Goal: Navigation & Orientation: Find specific page/section

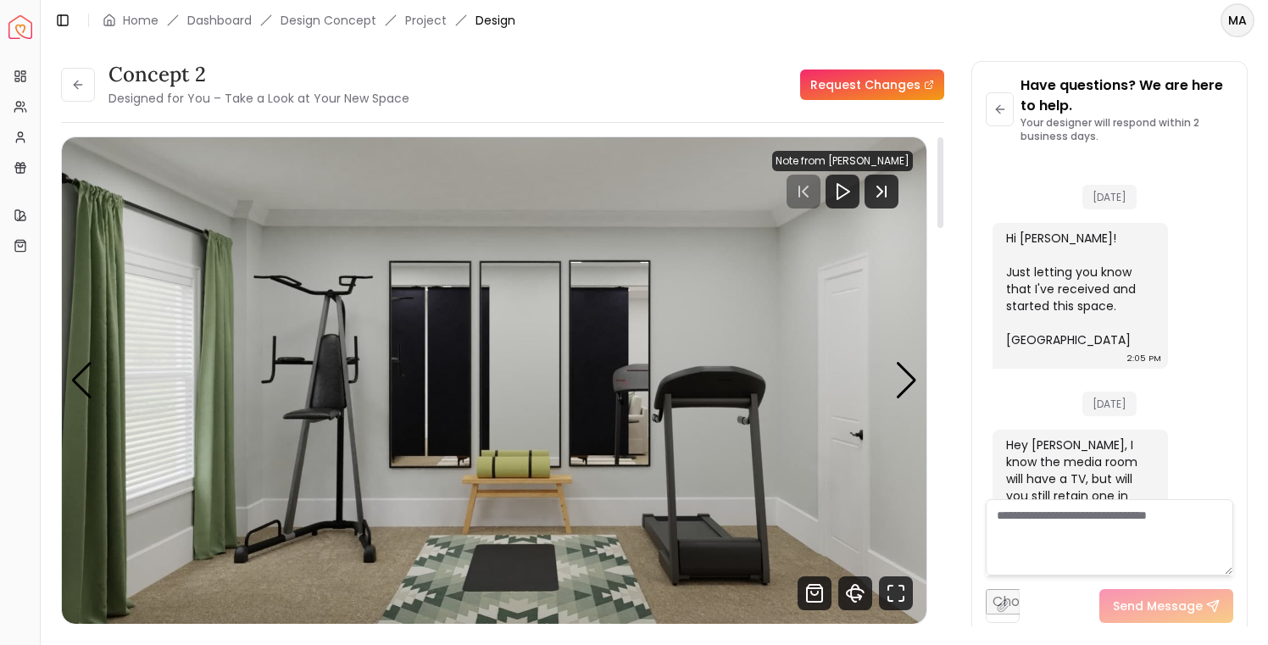
scroll to position [1692, 0]
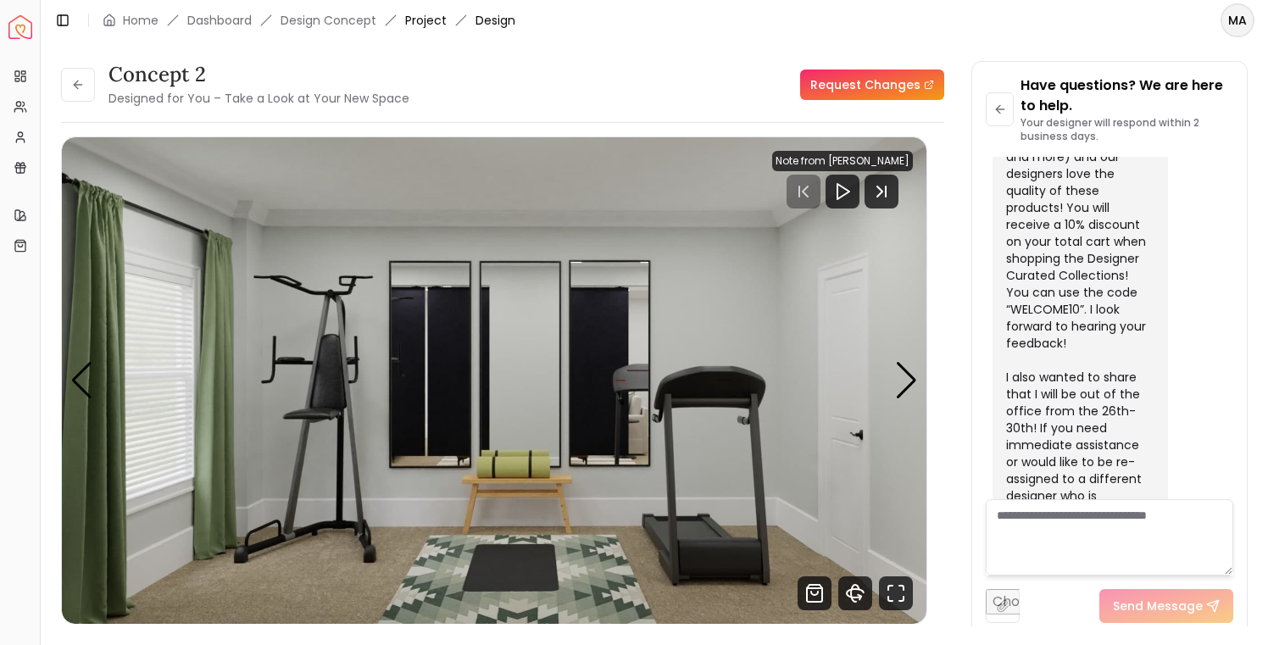
click at [423, 24] on link "Project" at bounding box center [426, 20] width 42 height 17
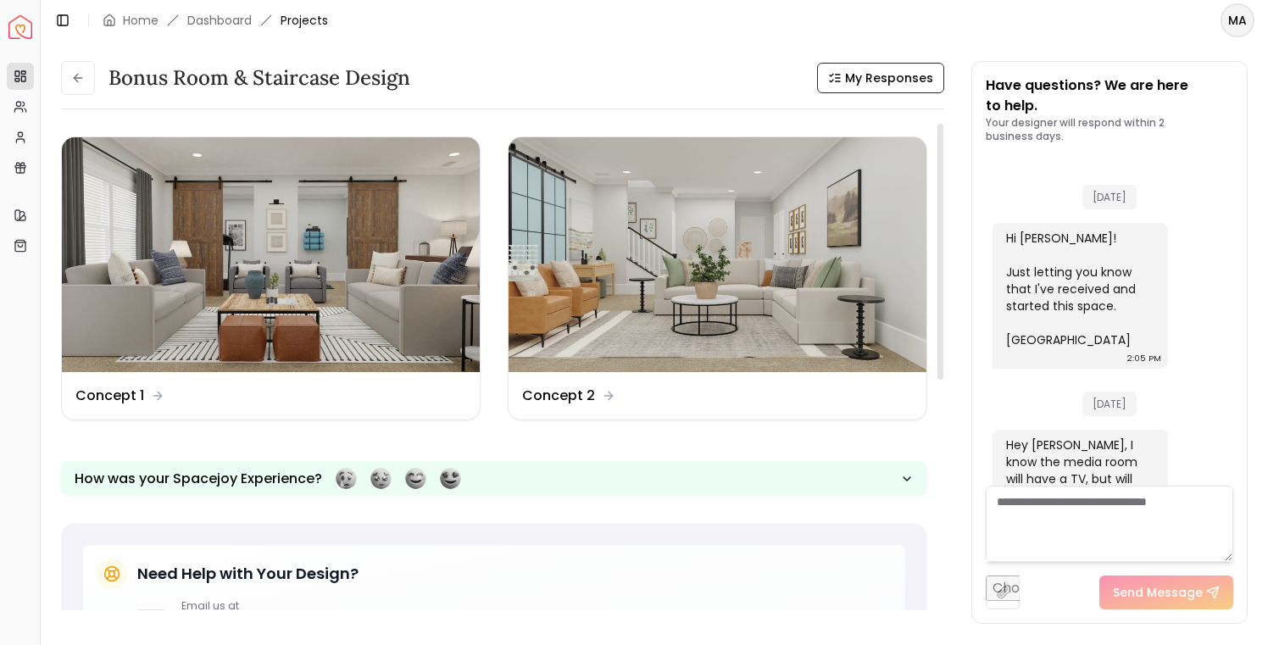
scroll to position [1706, 0]
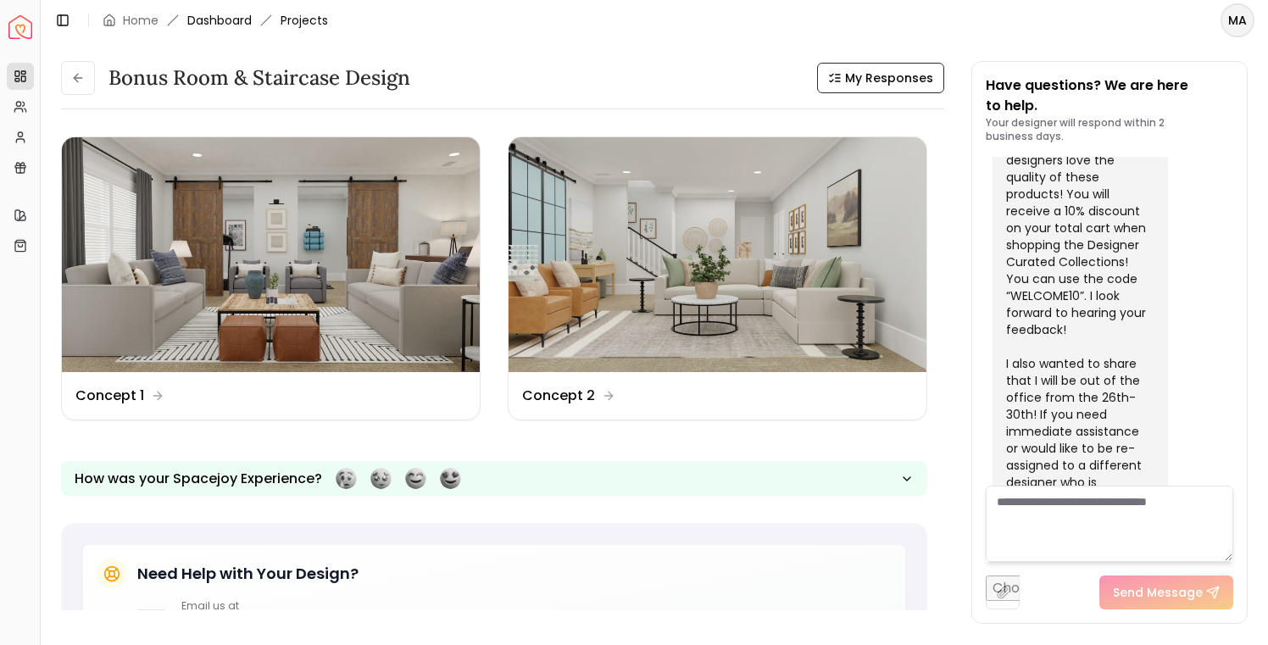
click at [225, 18] on link "Dashboard" at bounding box center [219, 20] width 64 height 17
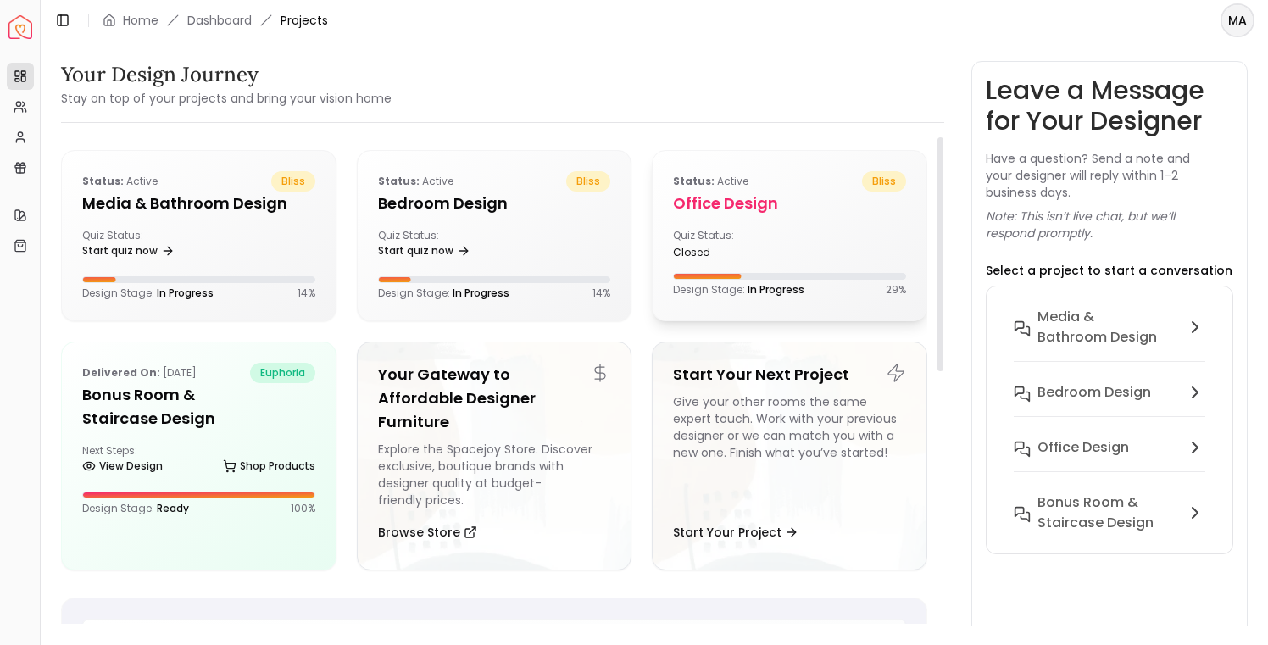
click at [799, 251] on div "Quiz Status: closed" at bounding box center [789, 244] width 233 height 31
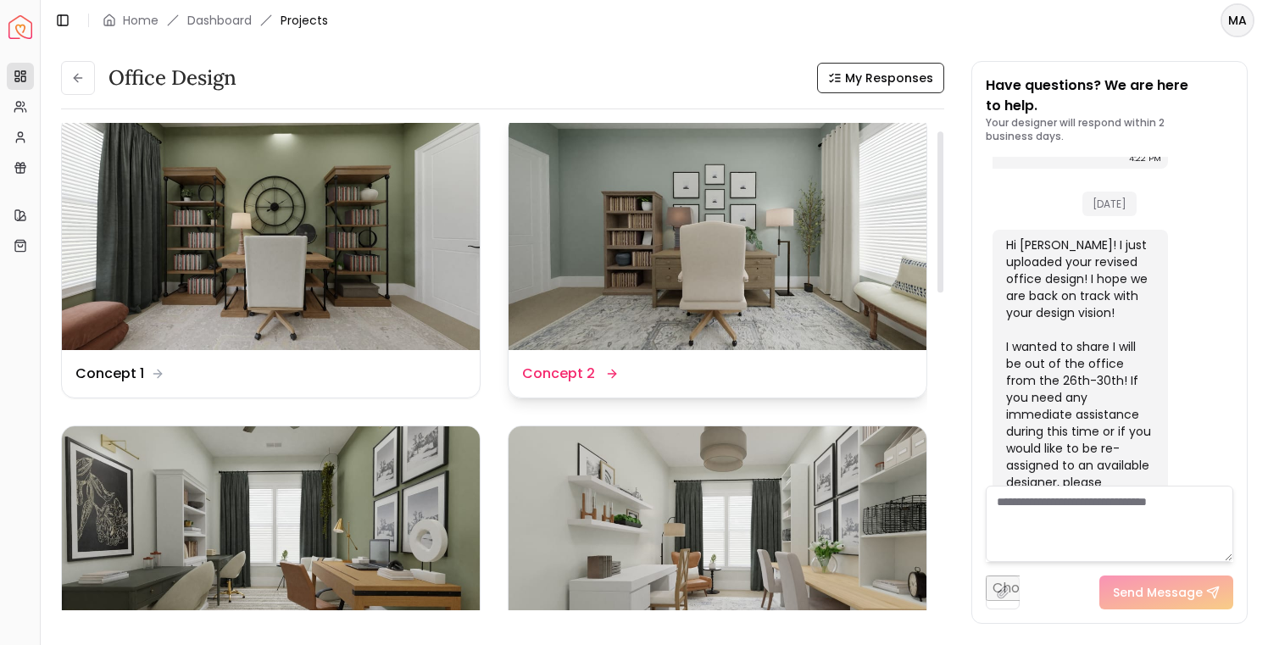
scroll to position [25, 0]
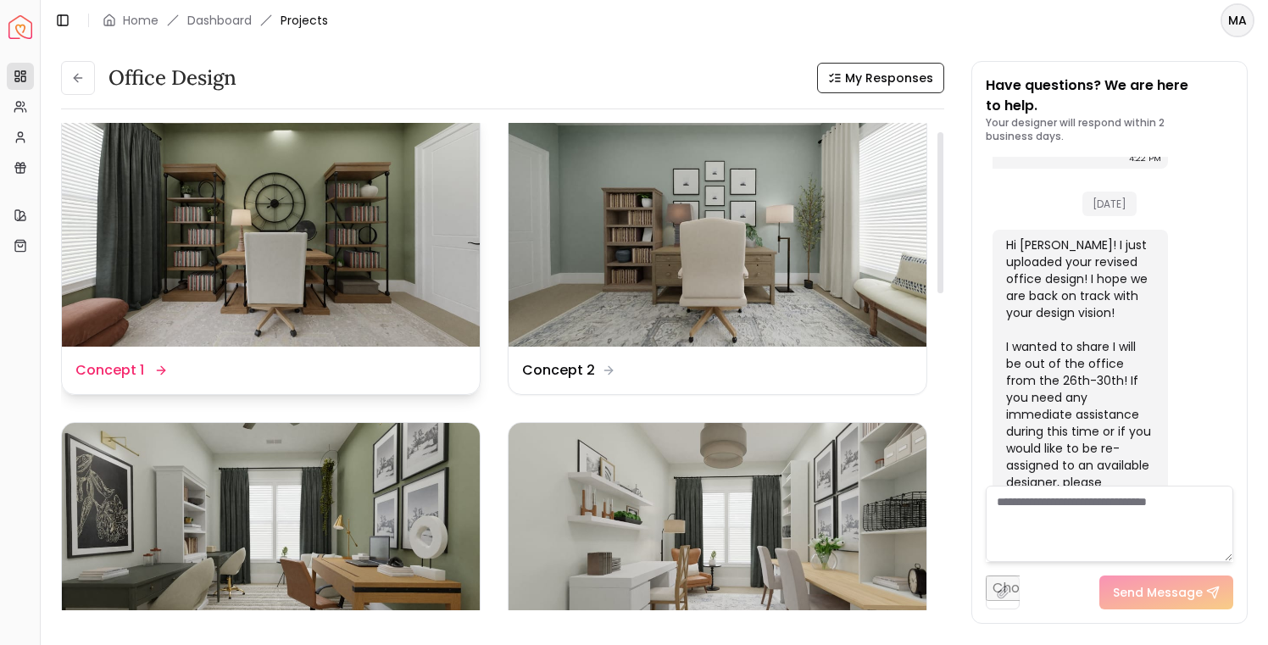
click at [393, 253] on img at bounding box center [271, 229] width 418 height 235
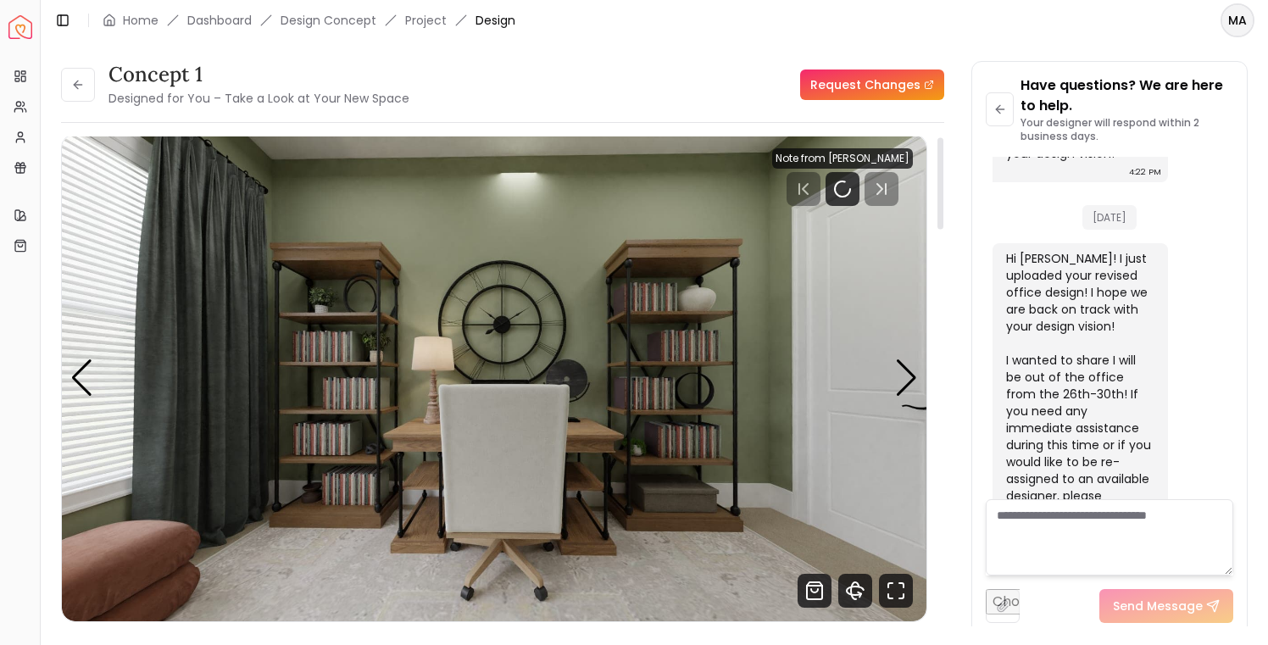
scroll to position [33, 0]
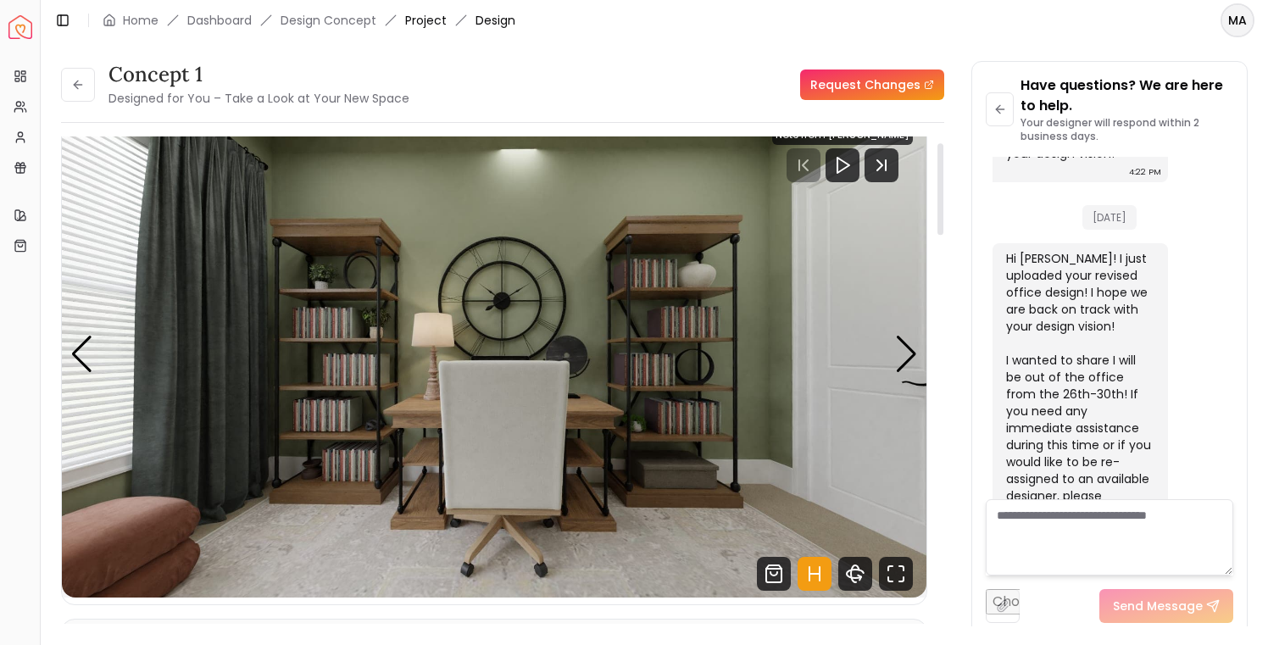
click at [416, 19] on link "Project" at bounding box center [426, 20] width 42 height 17
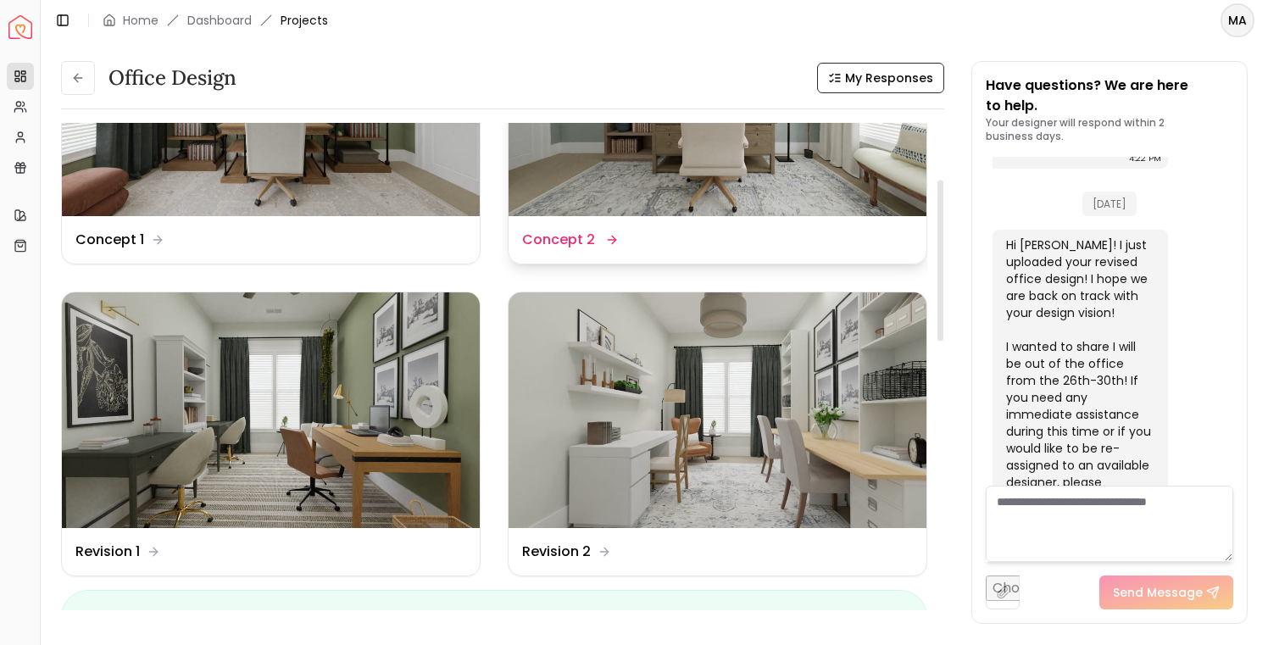
scroll to position [170, 0]
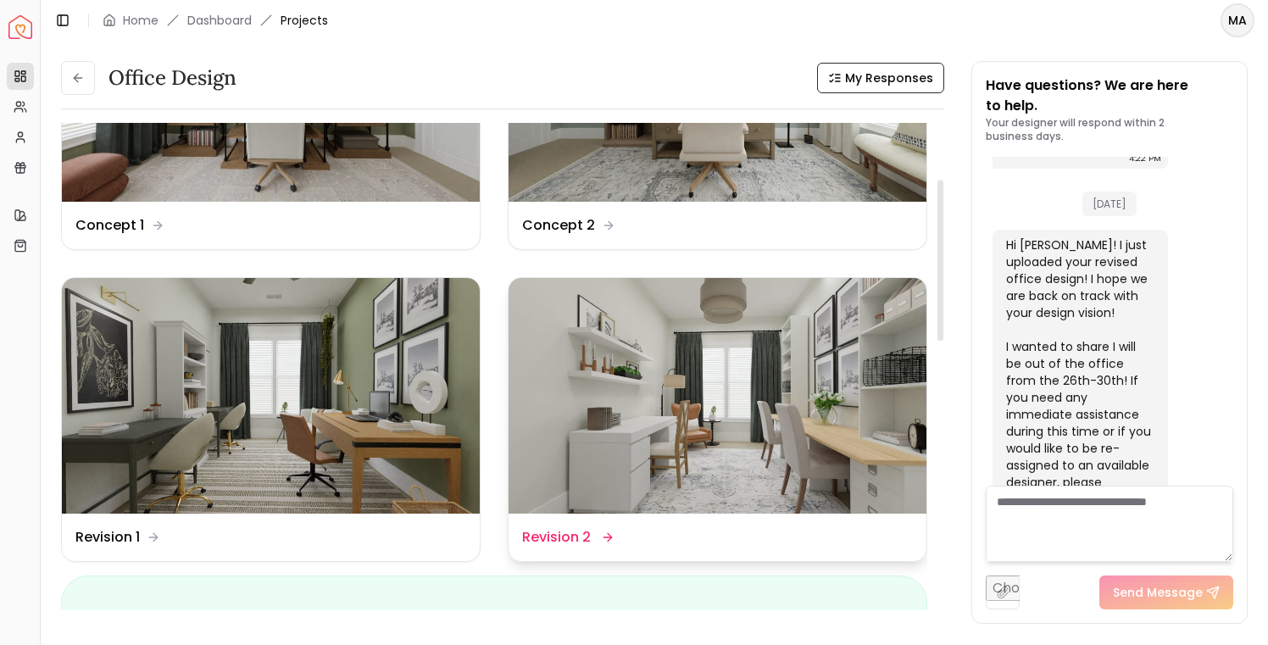
click at [739, 413] on img at bounding box center [718, 395] width 418 height 235
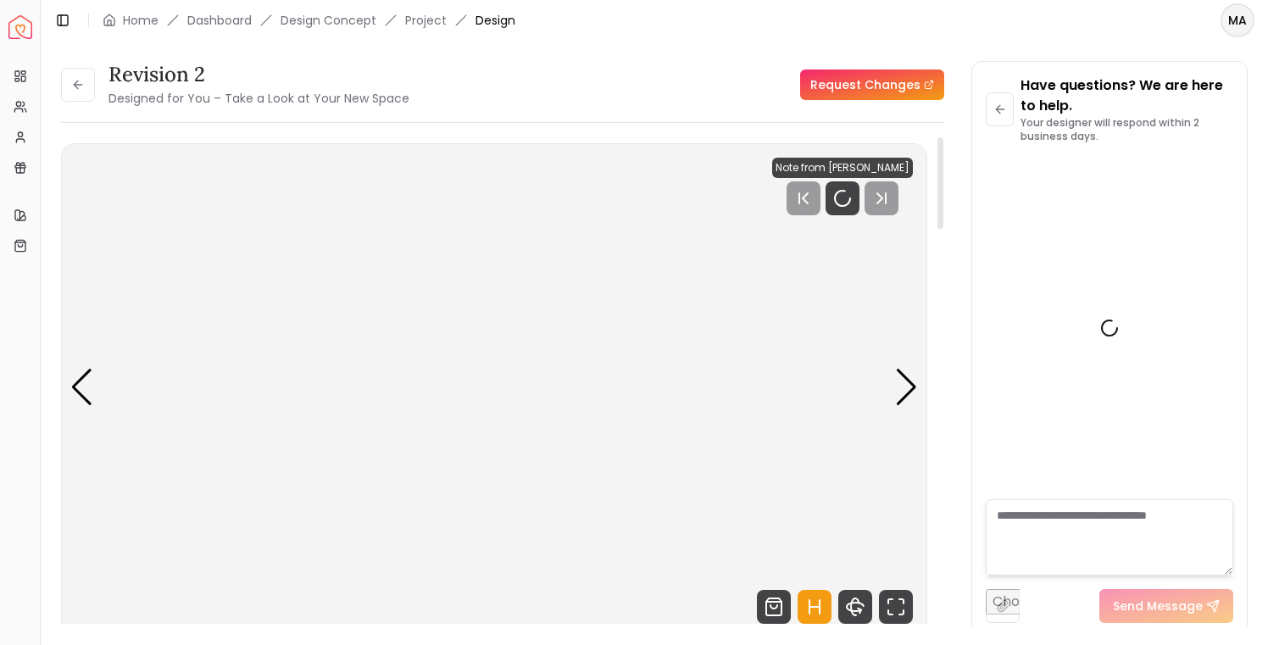
scroll to position [1438, 0]
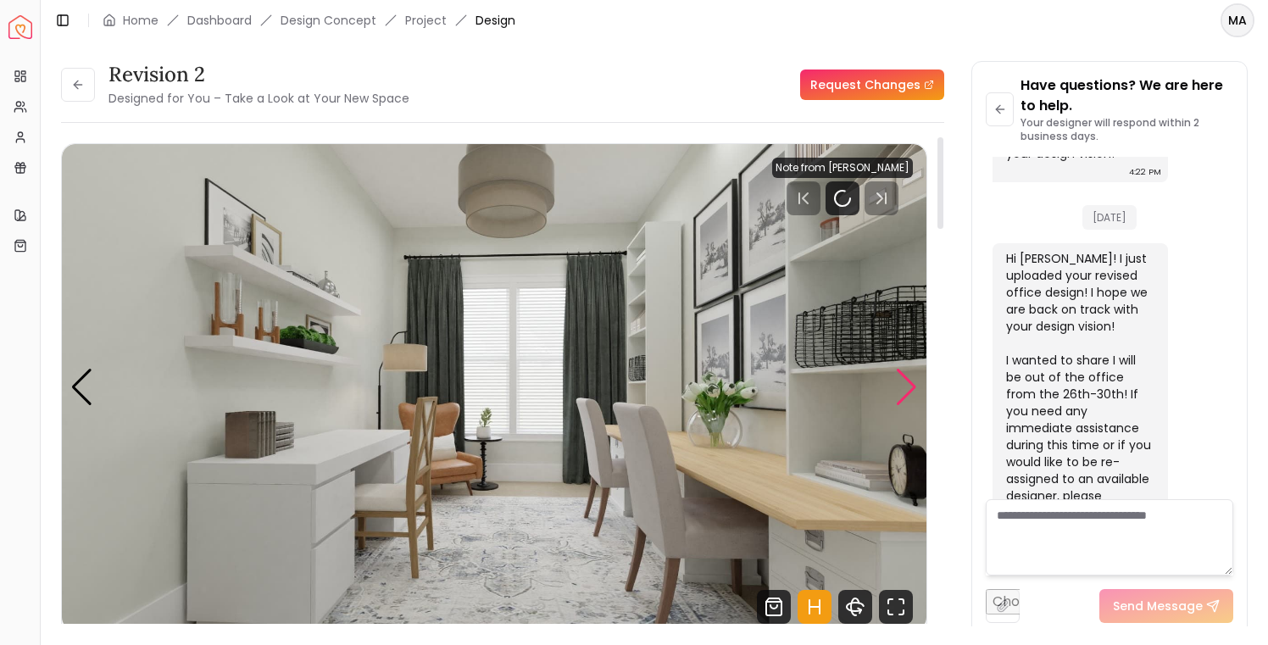
click at [908, 388] on div "Next slide" at bounding box center [906, 387] width 23 height 37
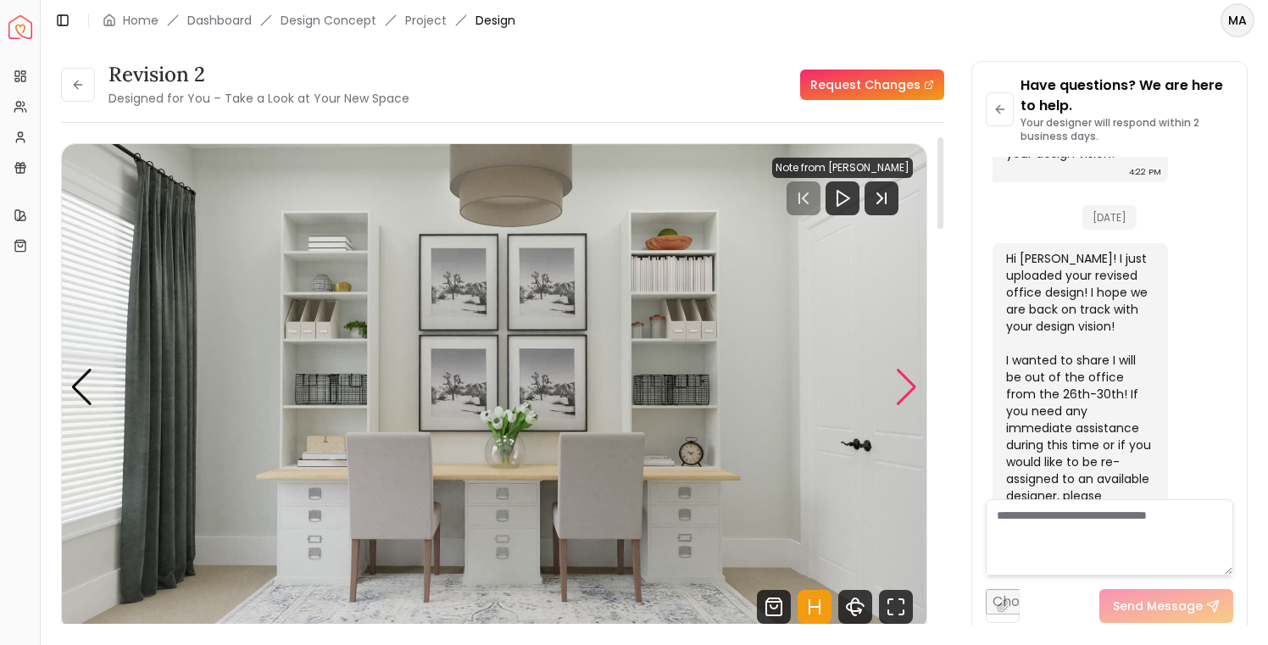
click at [908, 388] on div "Next slide" at bounding box center [906, 387] width 23 height 37
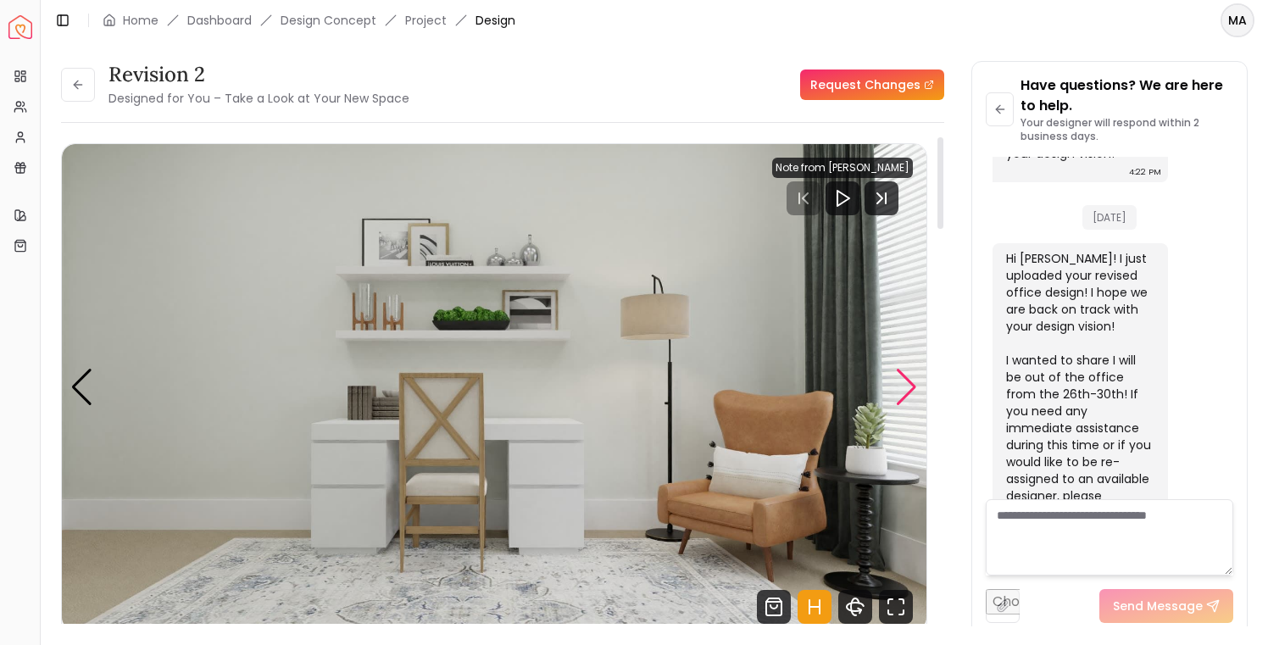
click at [908, 388] on div "Next slide" at bounding box center [906, 387] width 23 height 37
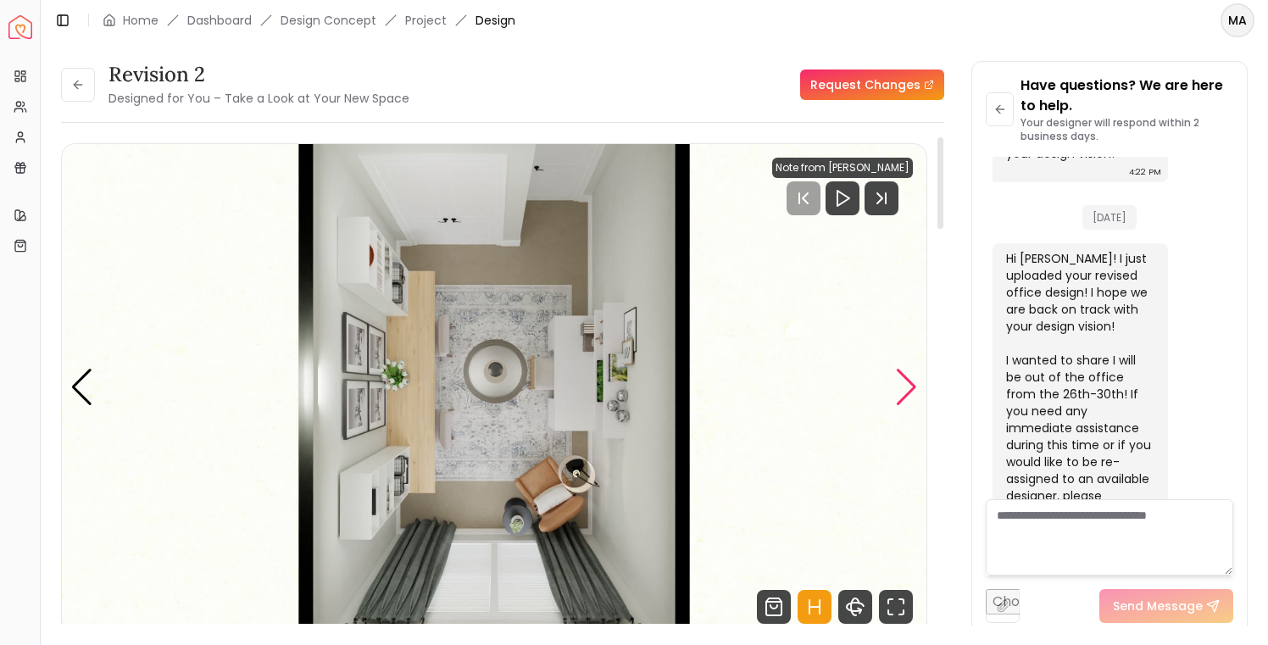
click at [908, 388] on div "Next slide" at bounding box center [906, 387] width 23 height 37
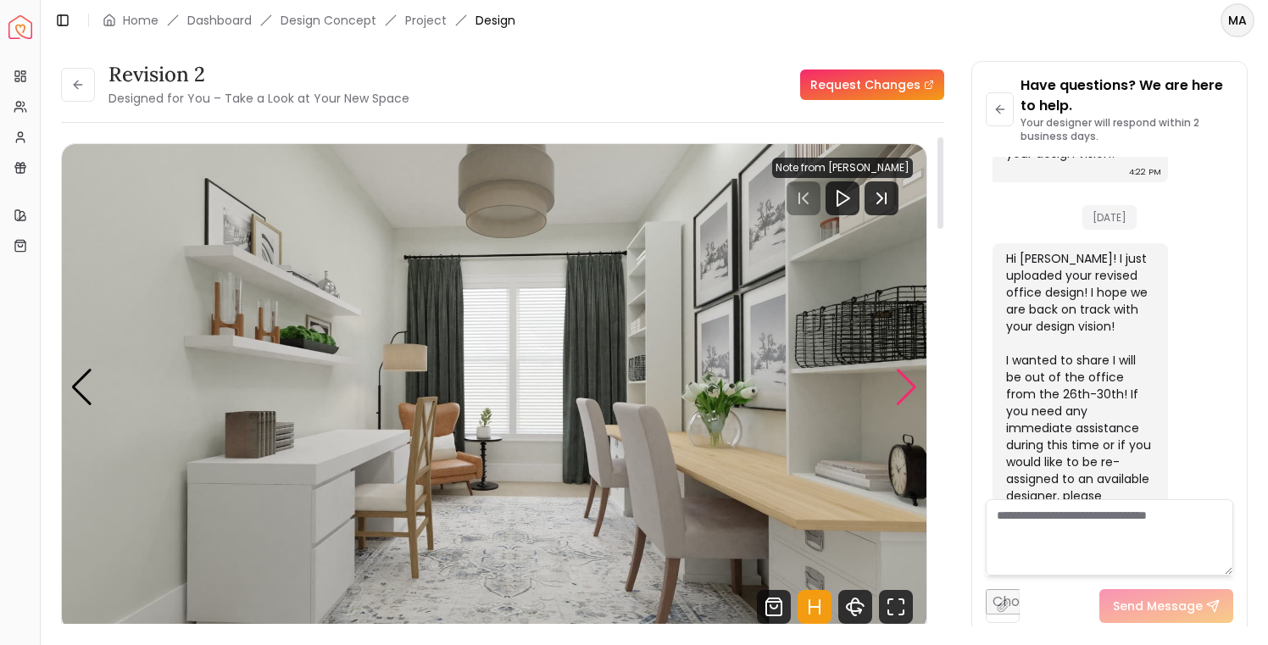
click at [908, 388] on div "Next slide" at bounding box center [906, 387] width 23 height 37
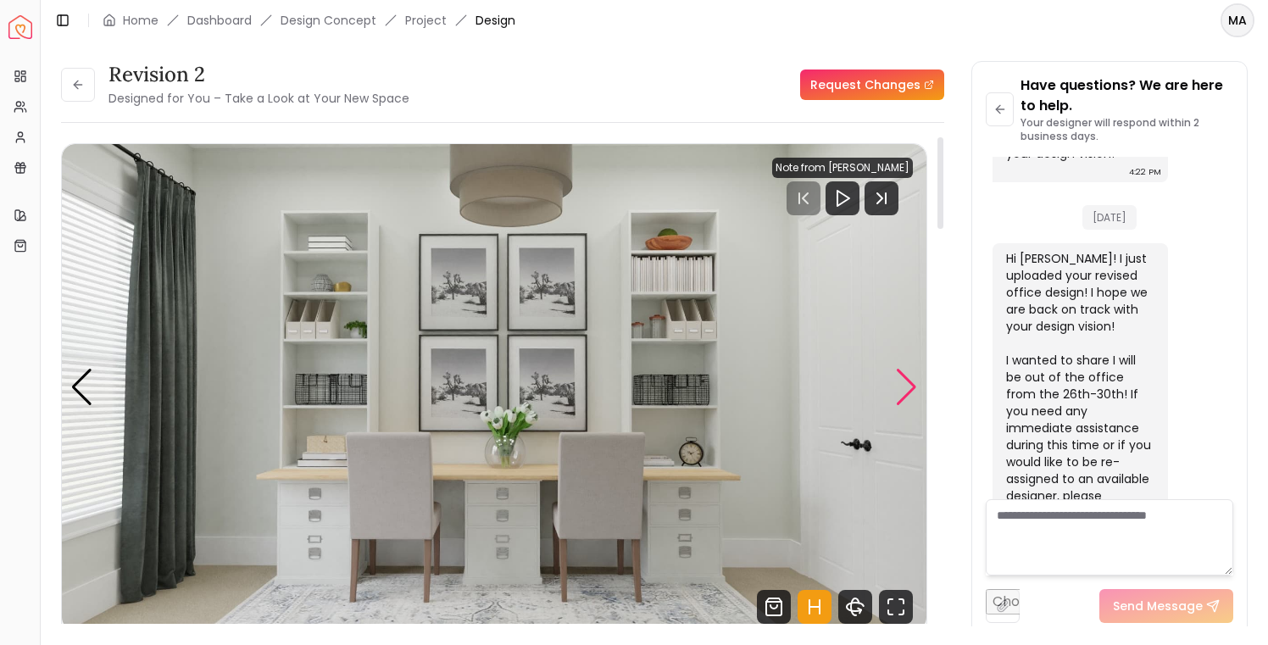
click at [908, 388] on div "Next slide" at bounding box center [906, 387] width 23 height 37
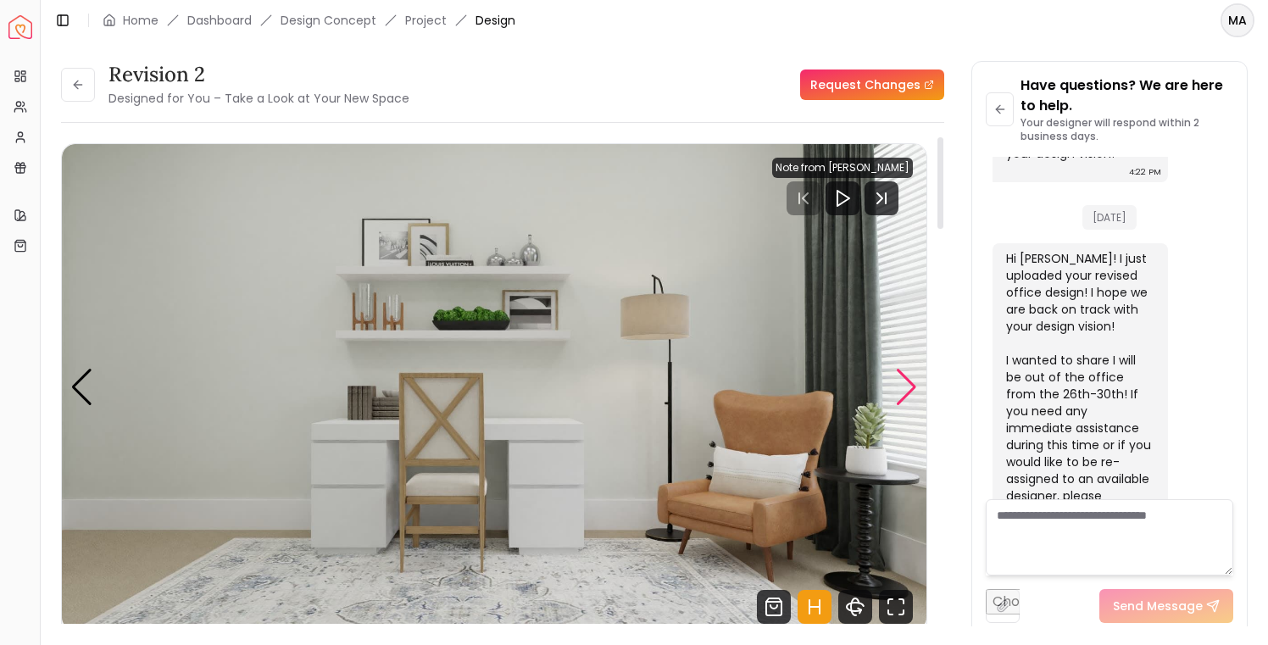
click at [908, 388] on div "Next slide" at bounding box center [906, 387] width 23 height 37
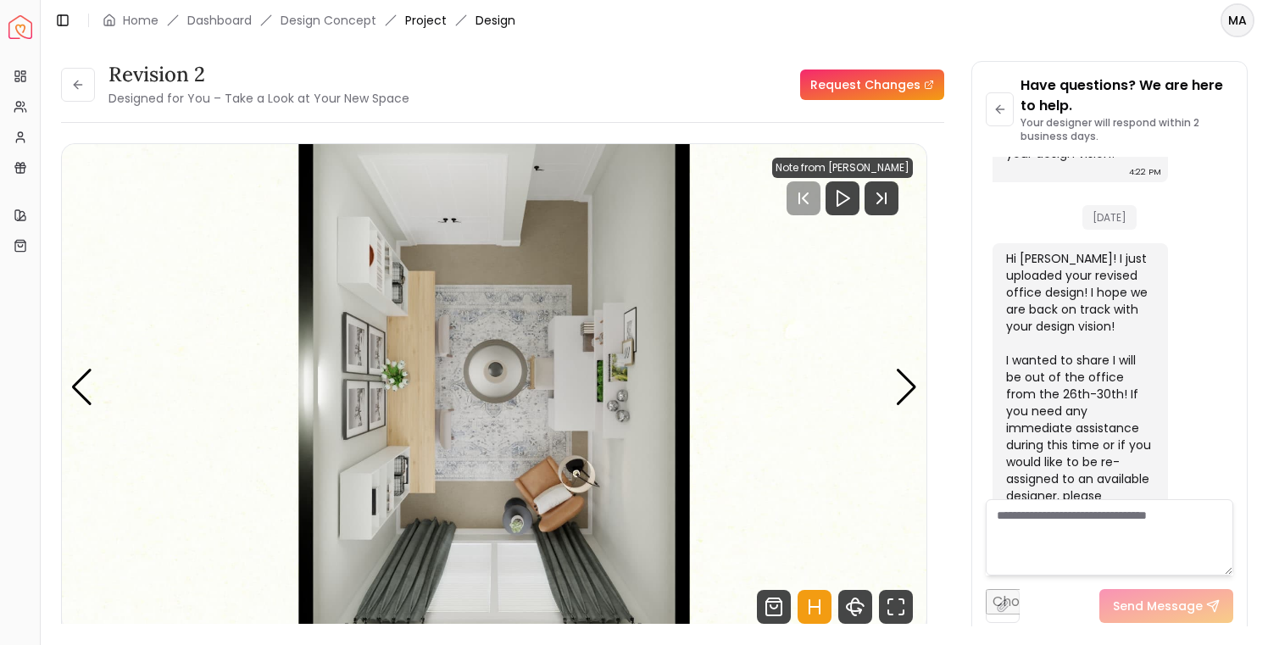
click at [431, 19] on link "Project" at bounding box center [426, 20] width 42 height 17
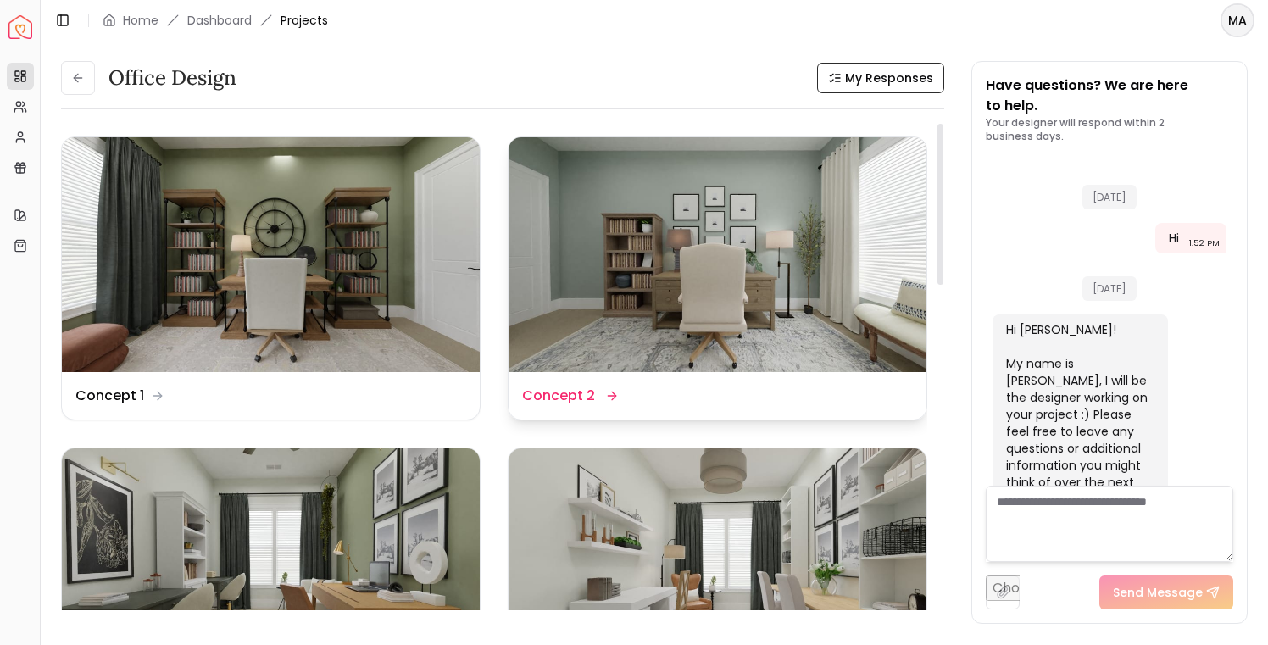
scroll to position [1451, 0]
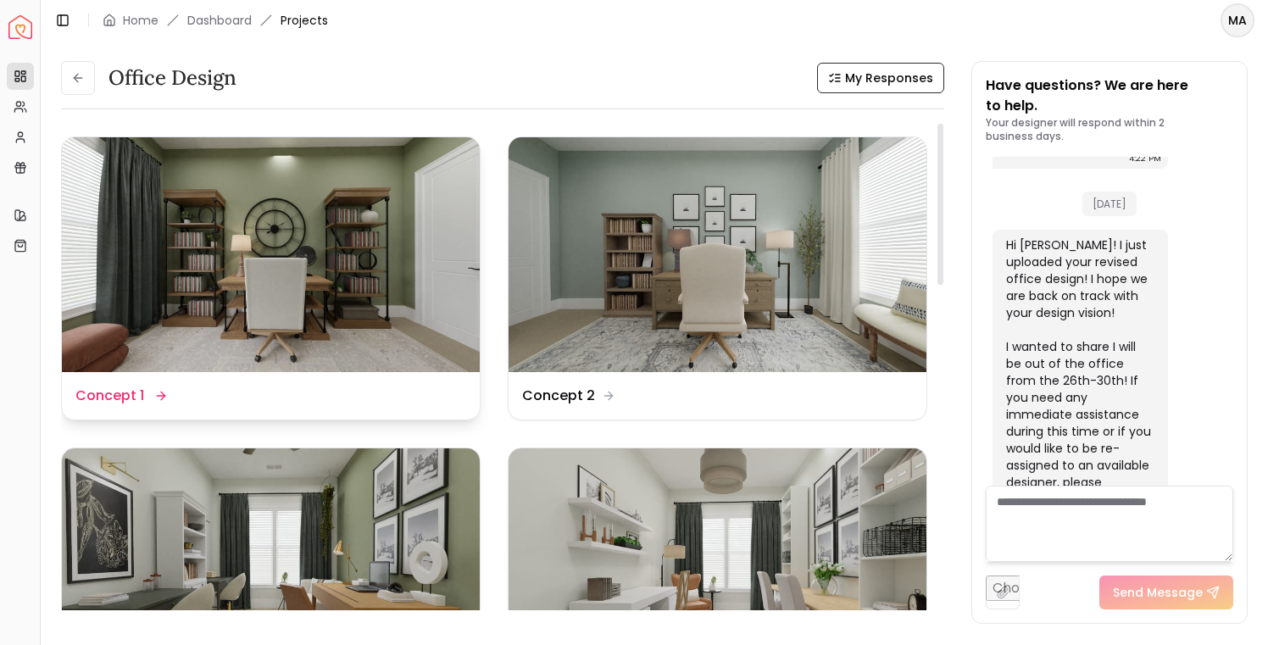
click at [361, 253] on img at bounding box center [271, 254] width 418 height 235
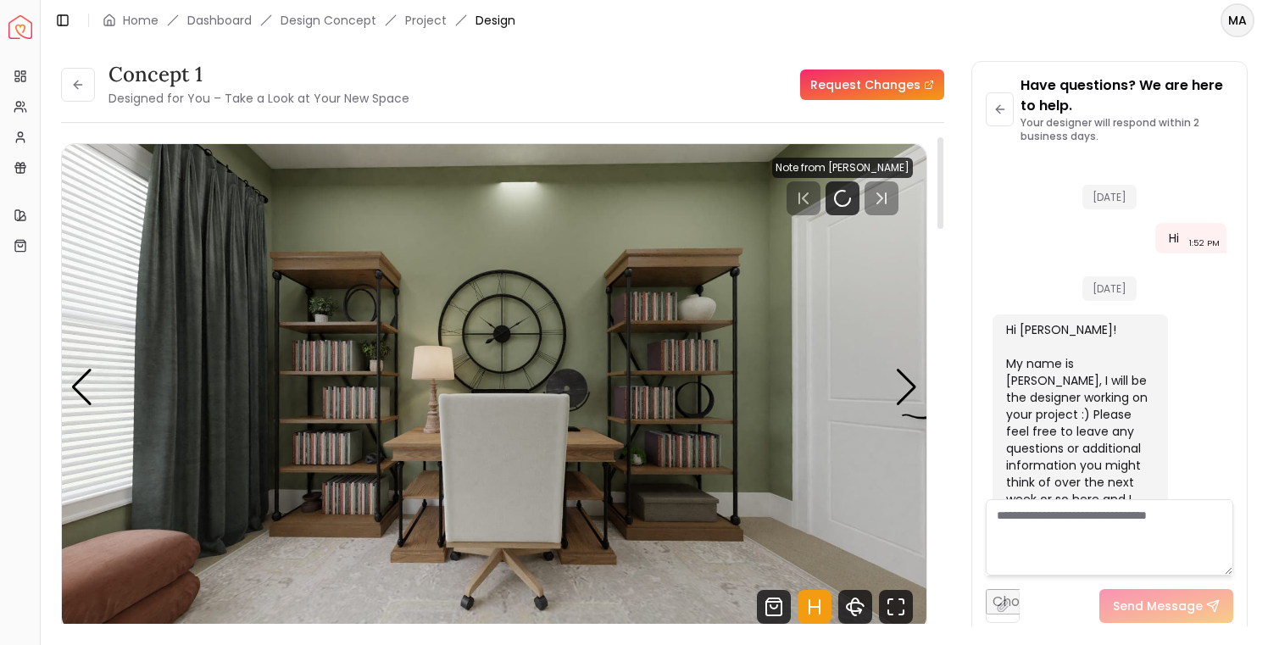
scroll to position [1438, 0]
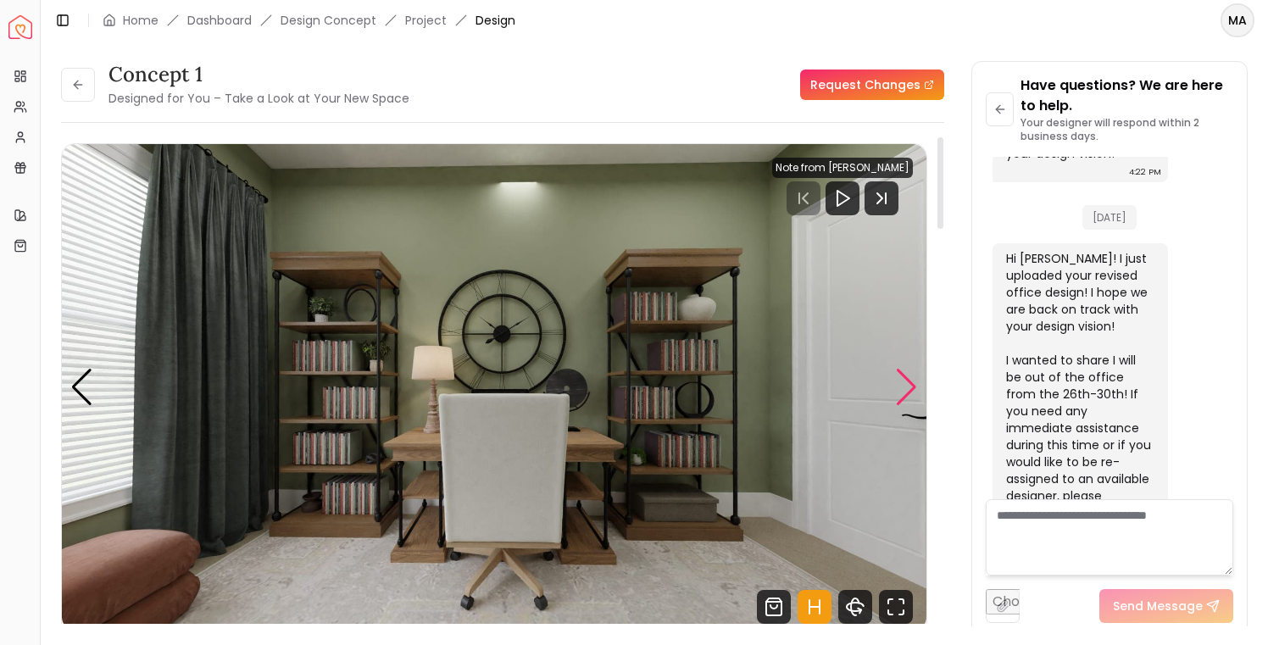
click at [917, 388] on div "Next slide" at bounding box center [906, 387] width 23 height 37
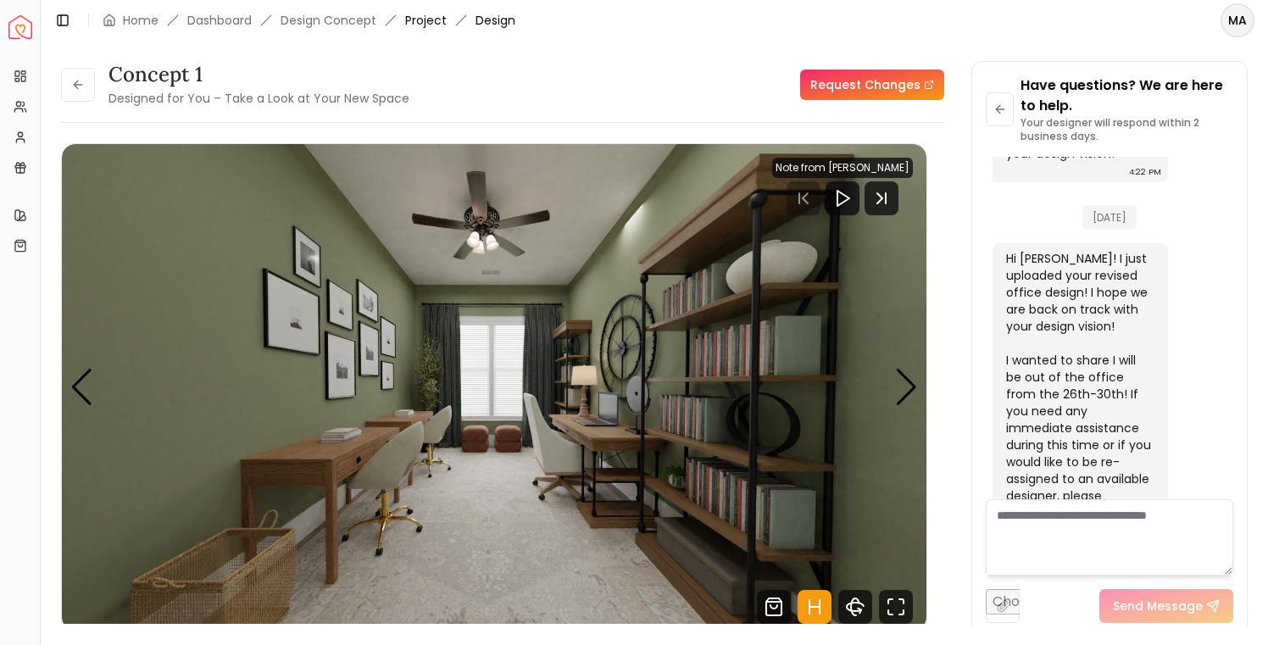
click at [422, 18] on link "Project" at bounding box center [426, 20] width 42 height 17
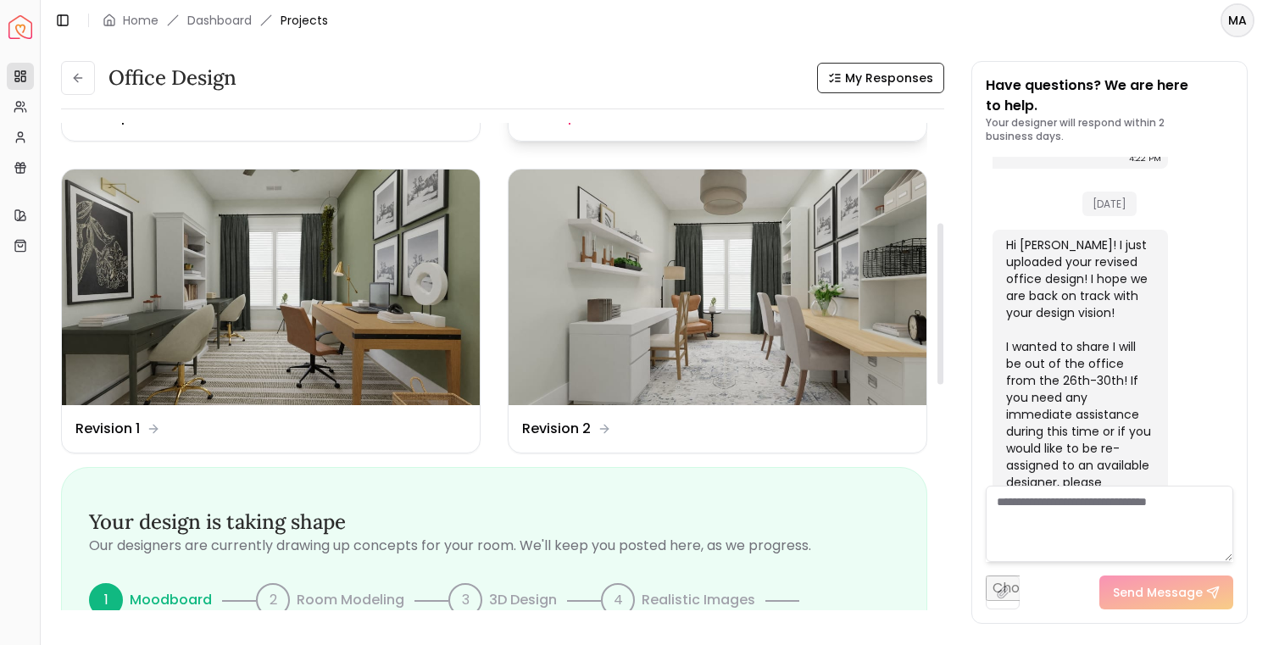
scroll to position [307, 0]
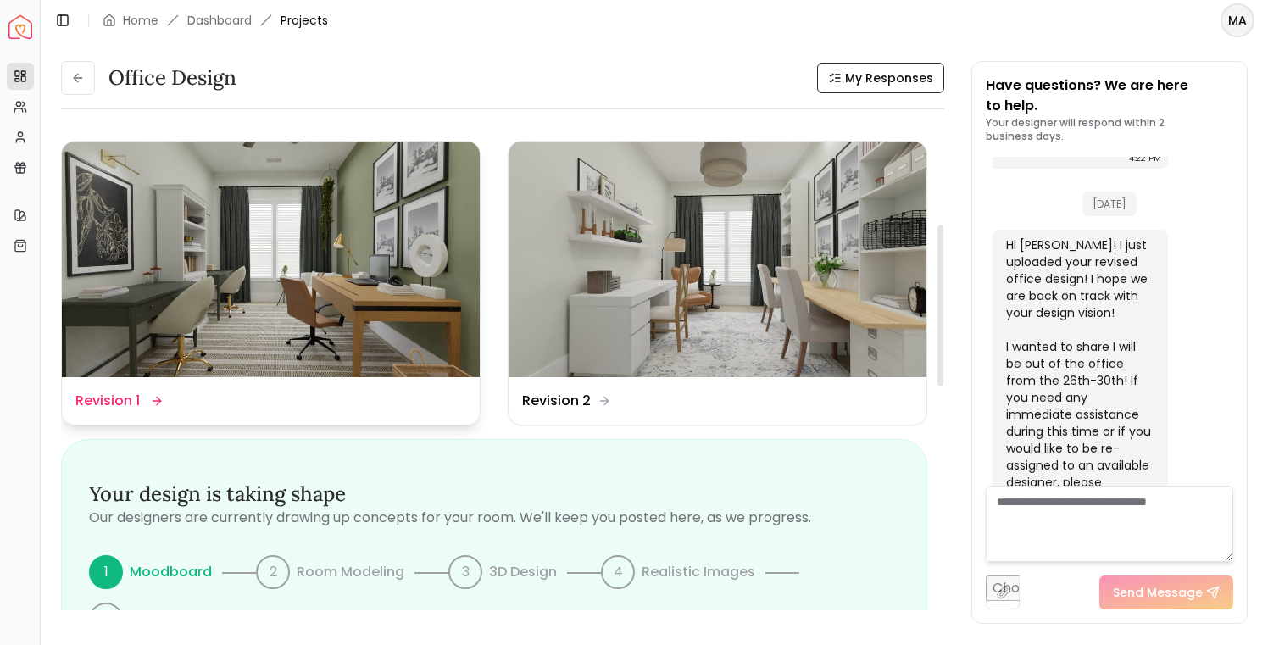
click at [334, 275] on img at bounding box center [271, 259] width 418 height 235
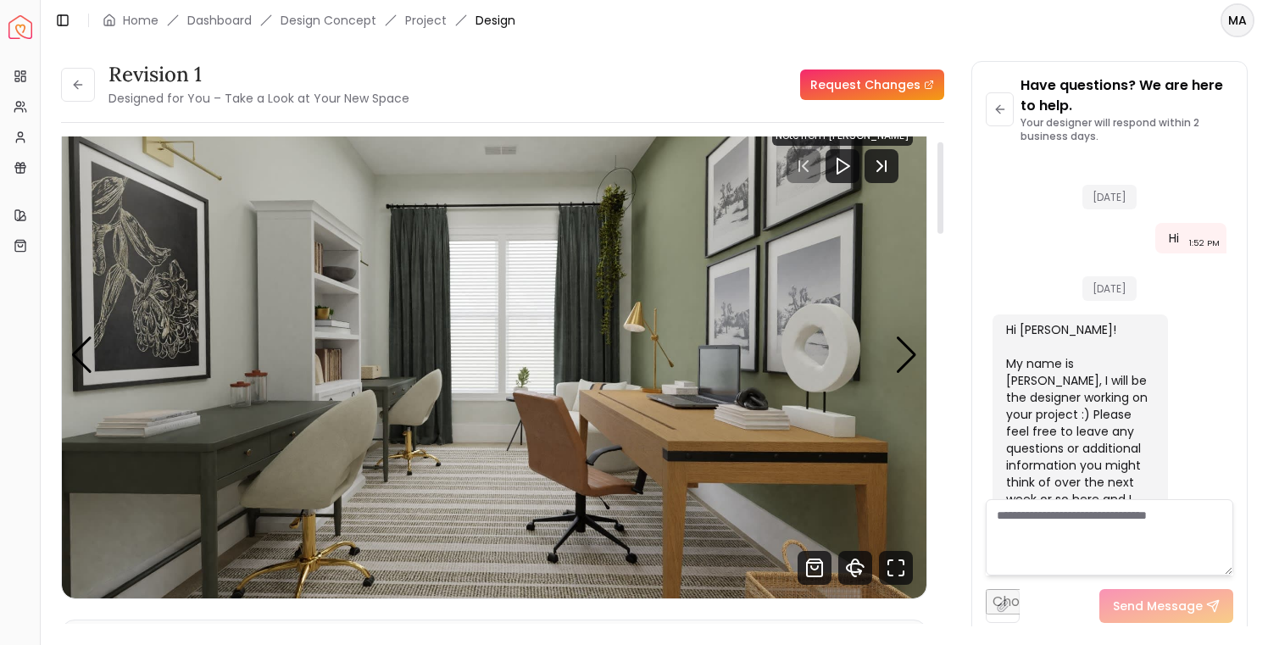
scroll to position [1438, 0]
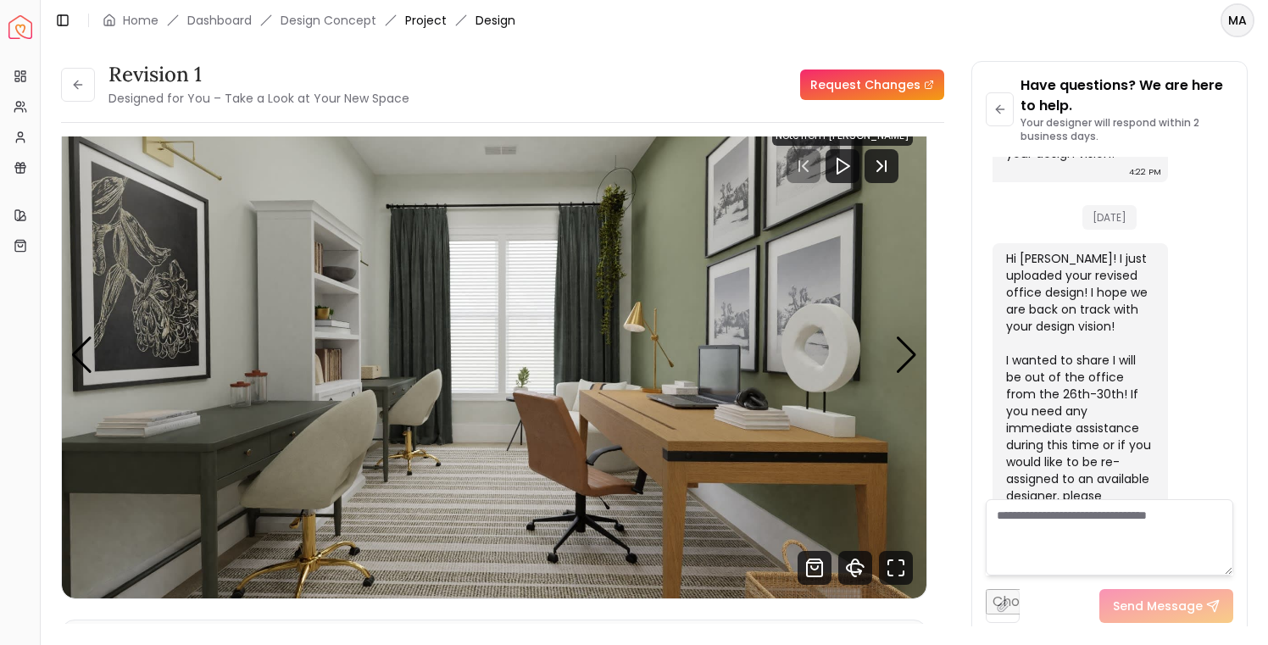
click at [426, 20] on link "Project" at bounding box center [426, 20] width 42 height 17
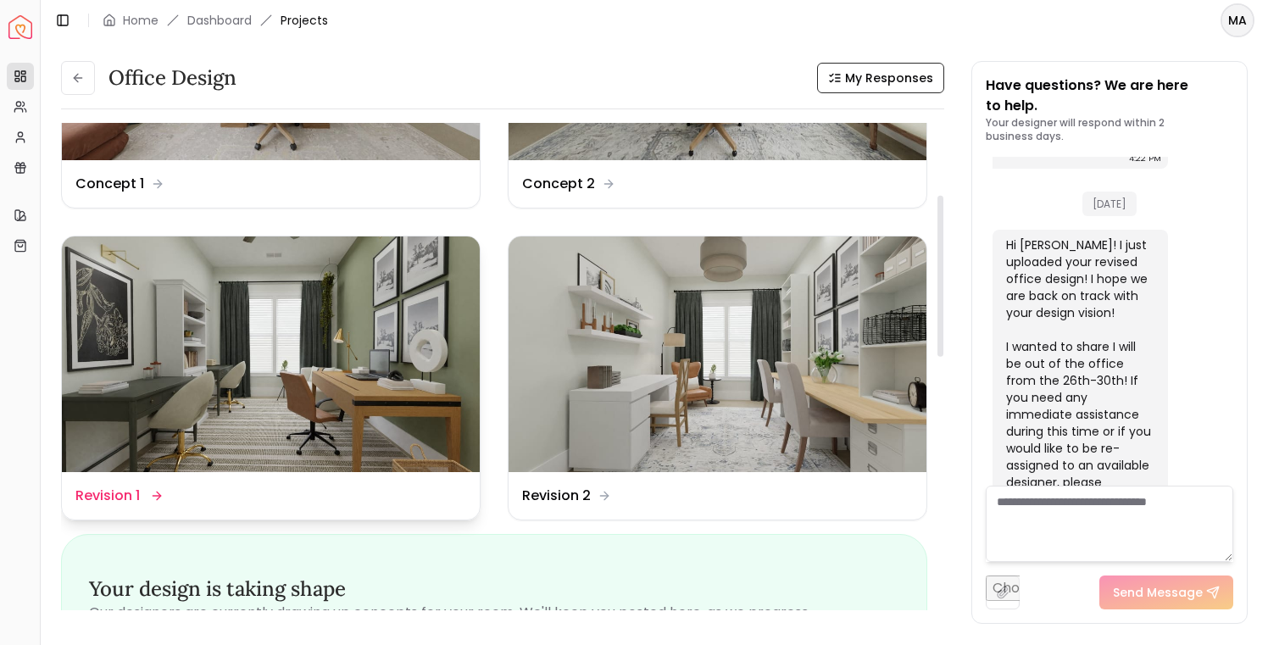
scroll to position [218, 0]
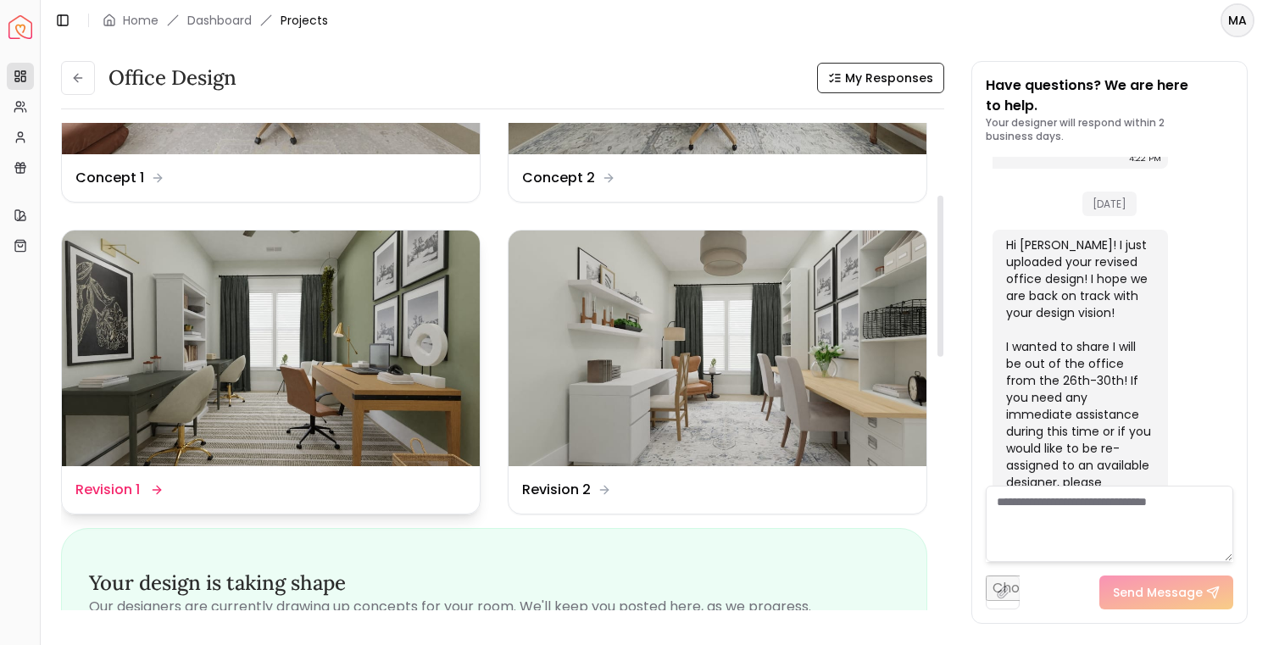
click at [364, 353] on img at bounding box center [271, 348] width 418 height 235
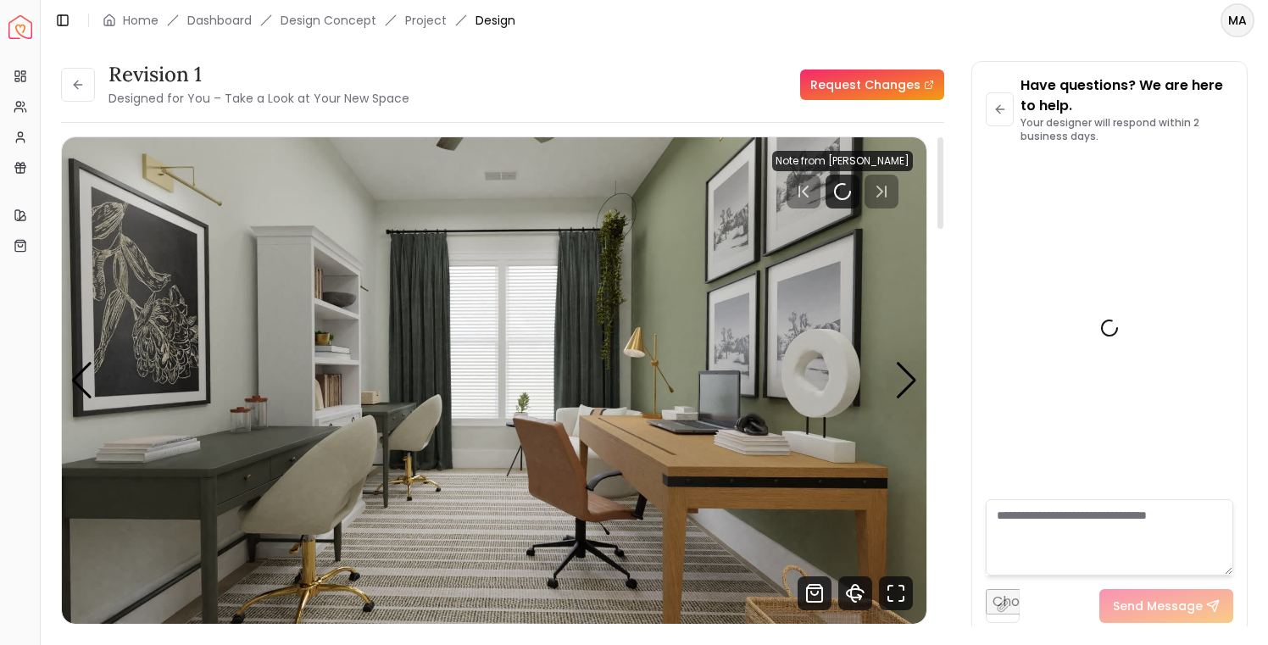
scroll to position [1438, 0]
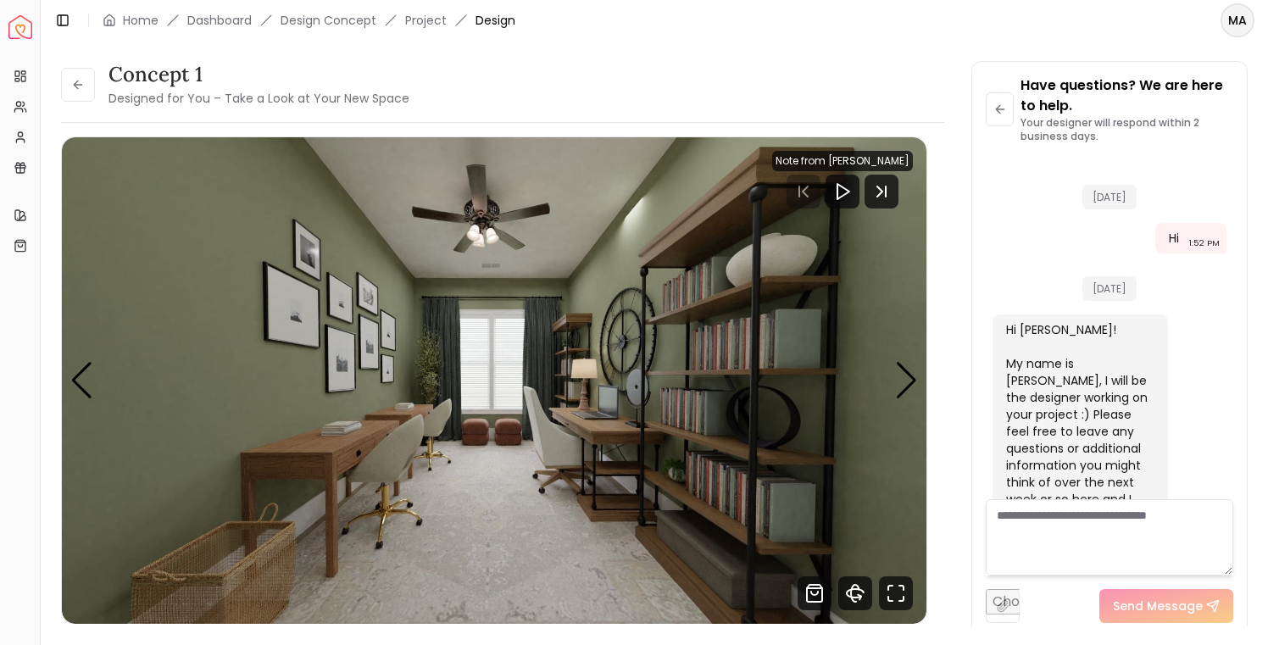
scroll to position [1438, 0]
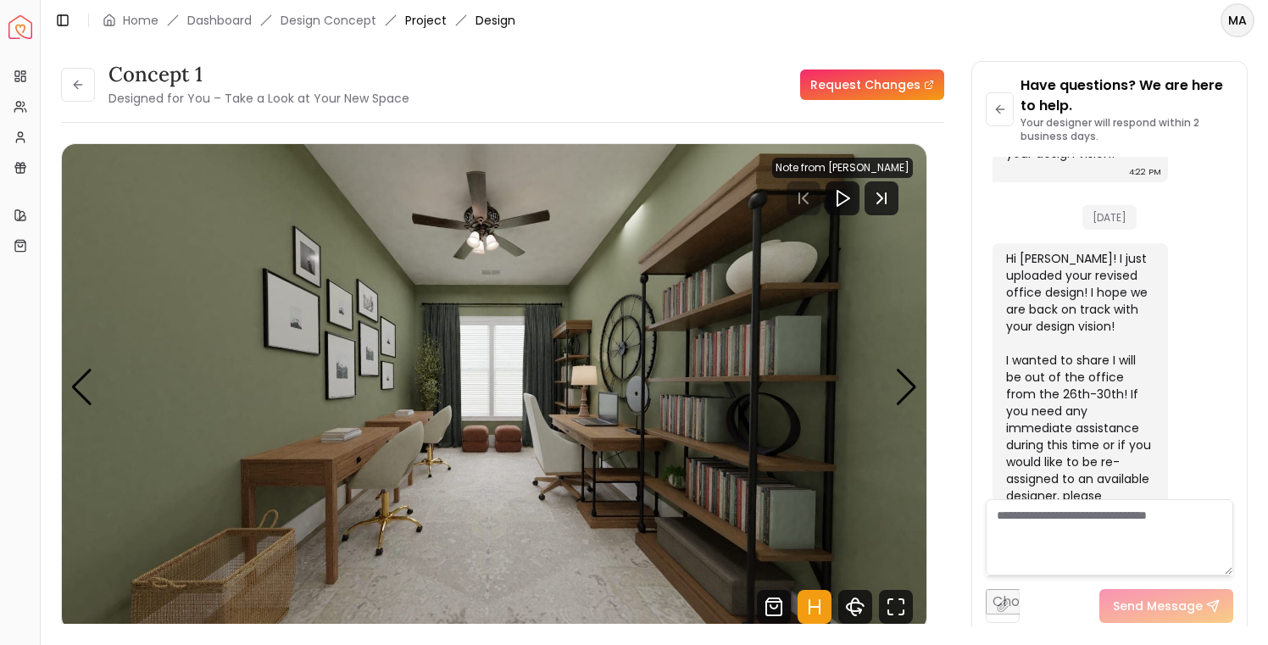
click at [426, 16] on link "Project" at bounding box center [426, 20] width 42 height 17
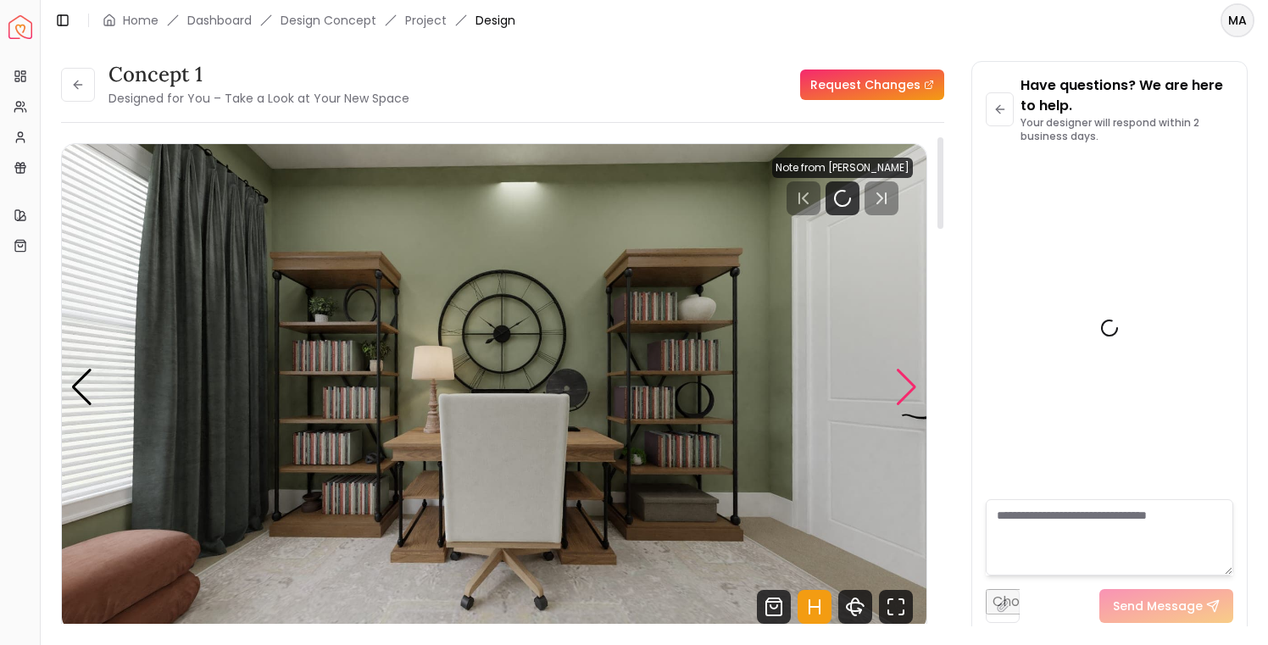
scroll to position [1438, 0]
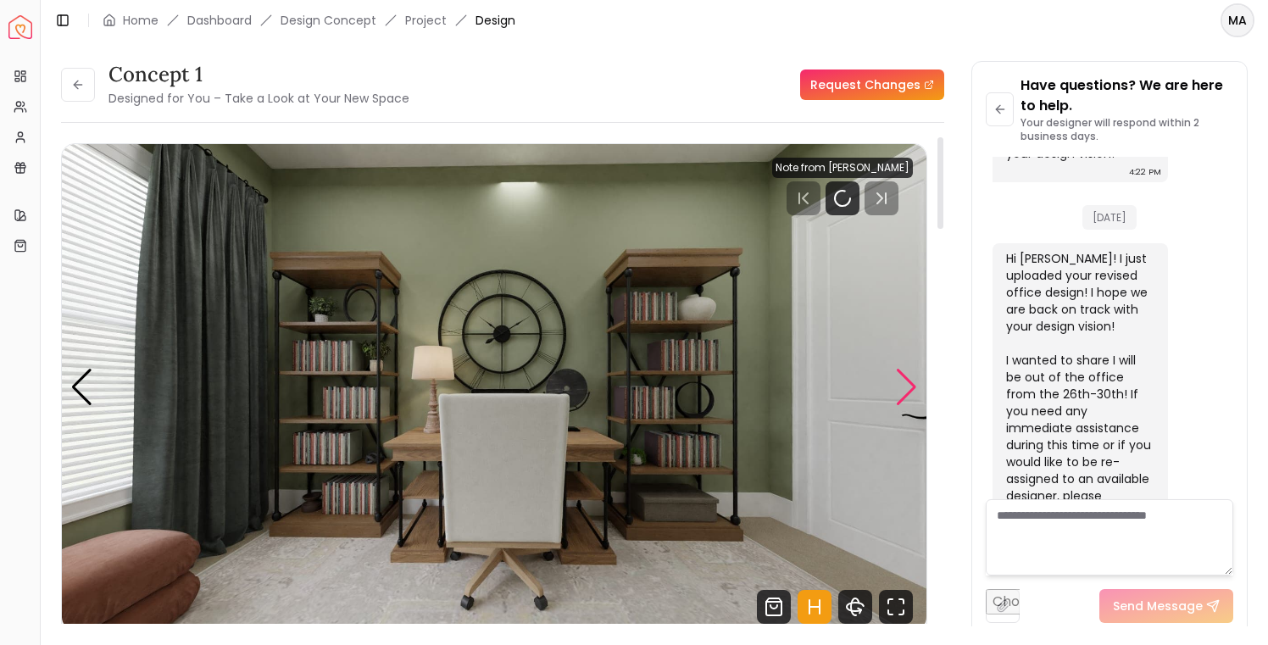
click at [908, 385] on div "Next slide" at bounding box center [906, 387] width 23 height 37
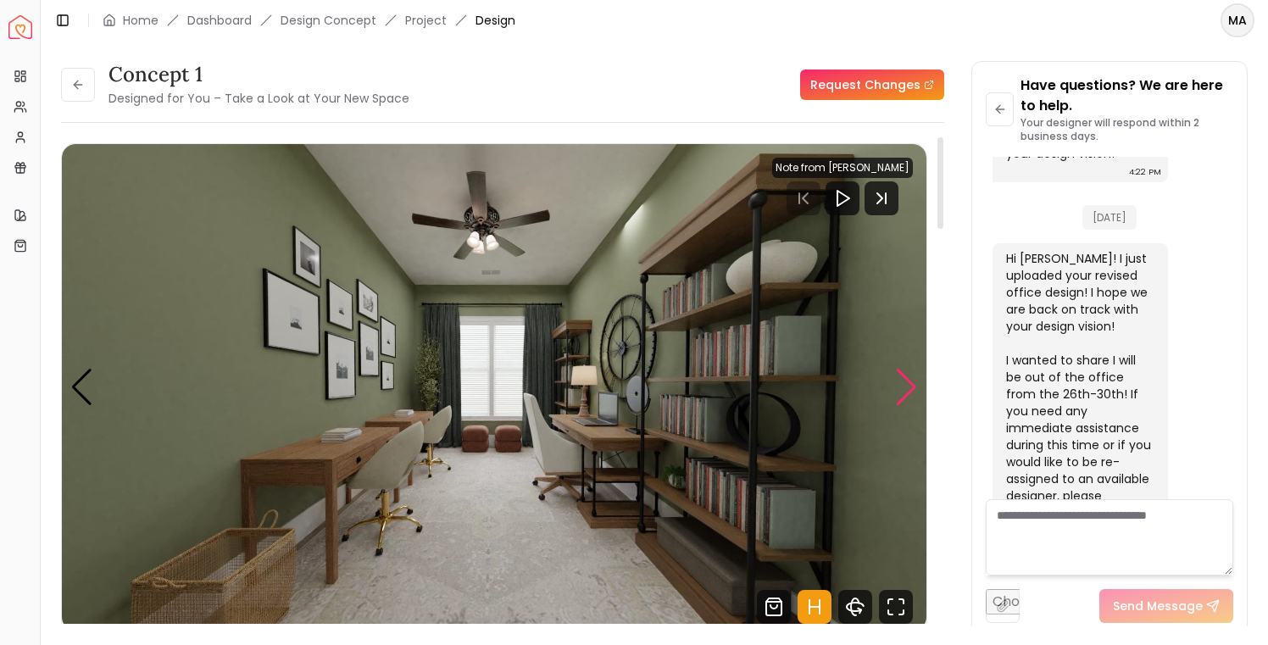
click at [906, 387] on div "Next slide" at bounding box center [906, 387] width 23 height 37
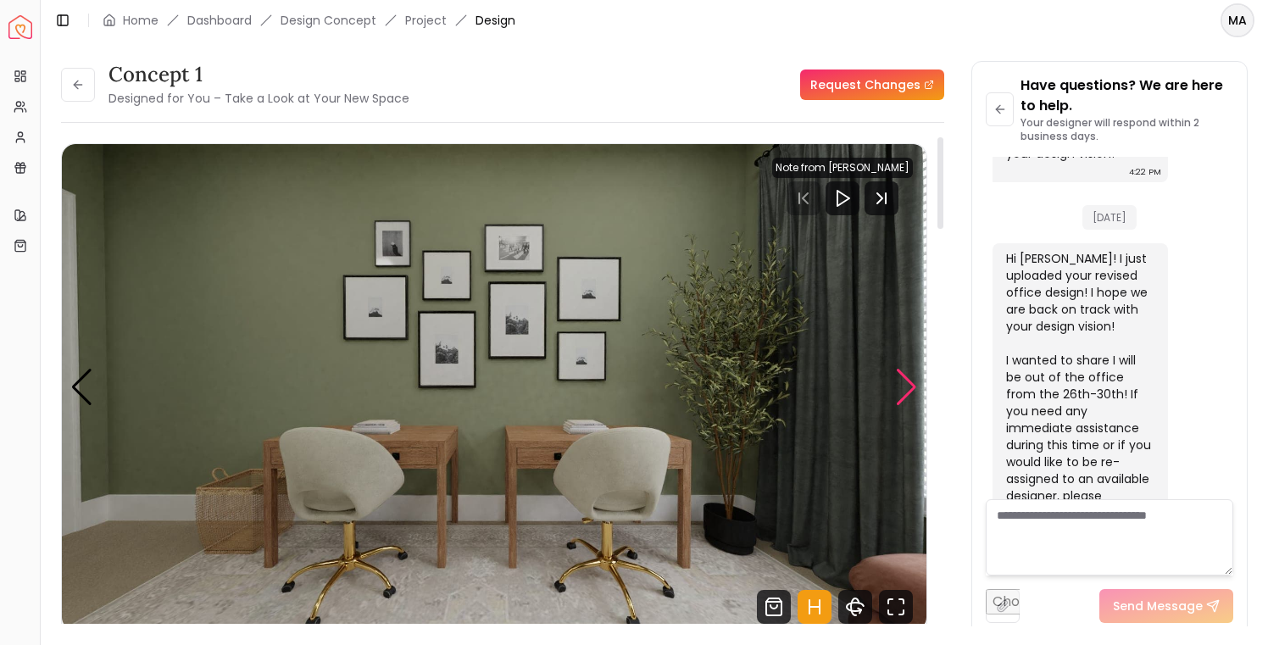
click at [906, 387] on div "Next slide" at bounding box center [906, 387] width 23 height 37
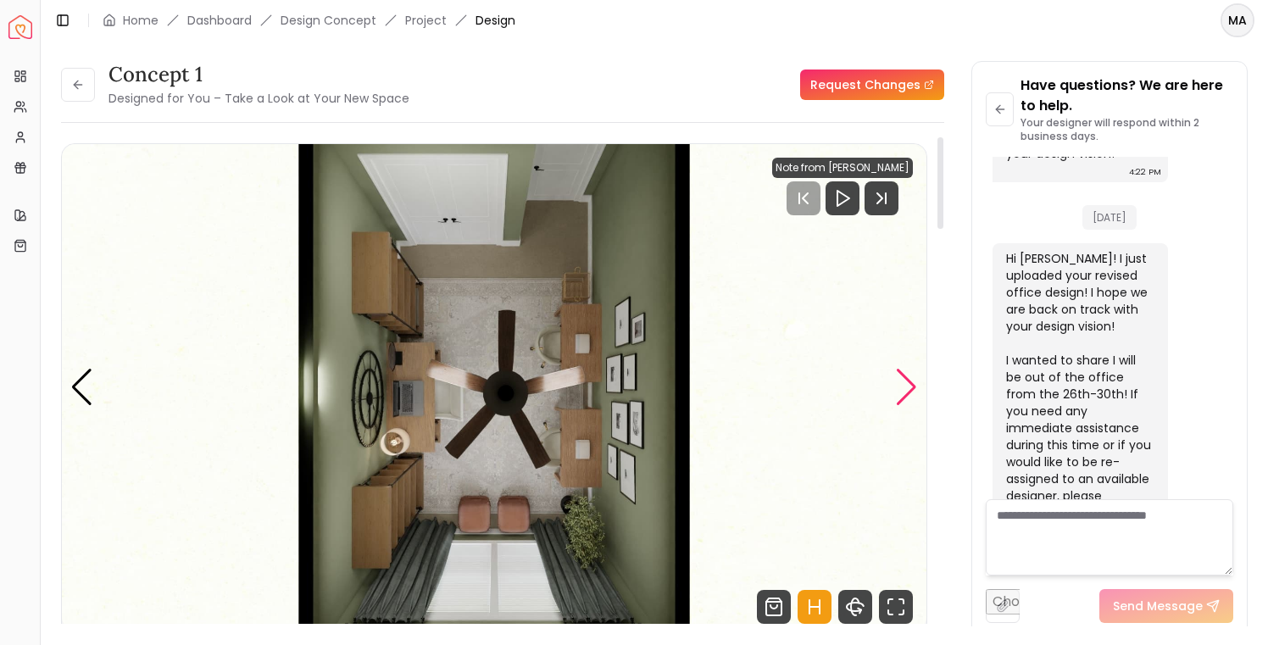
click at [906, 387] on div "Next slide" at bounding box center [906, 387] width 23 height 37
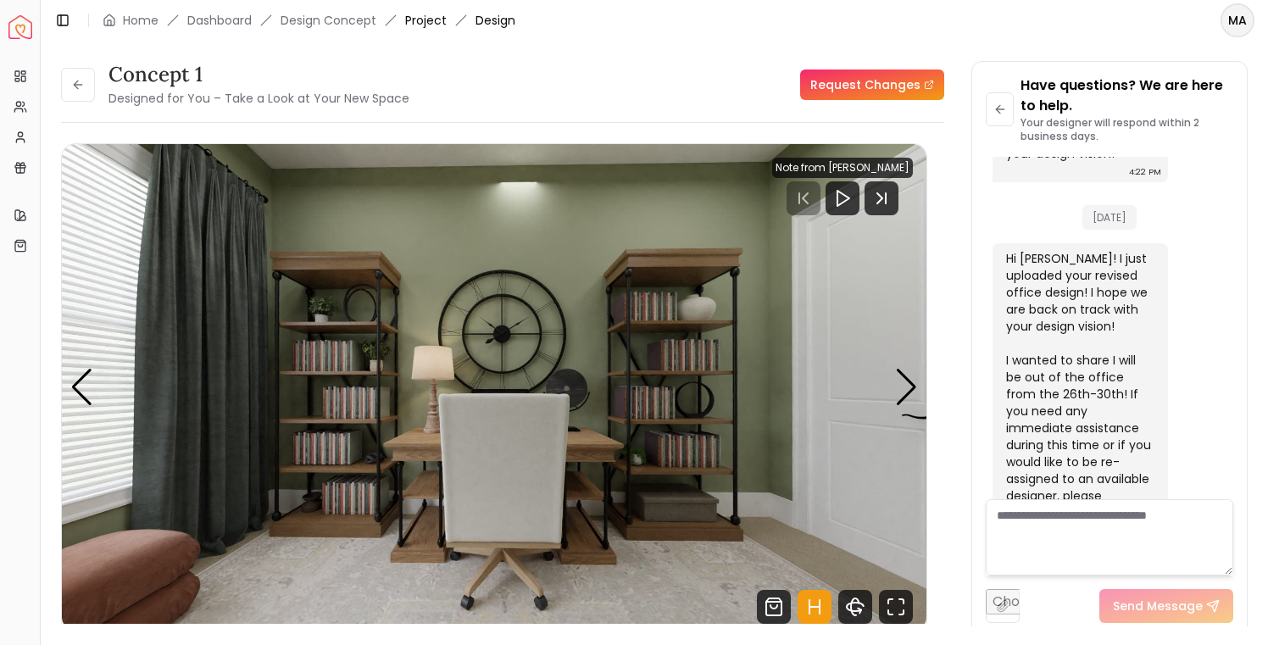
click at [422, 22] on link "Project" at bounding box center [426, 20] width 42 height 17
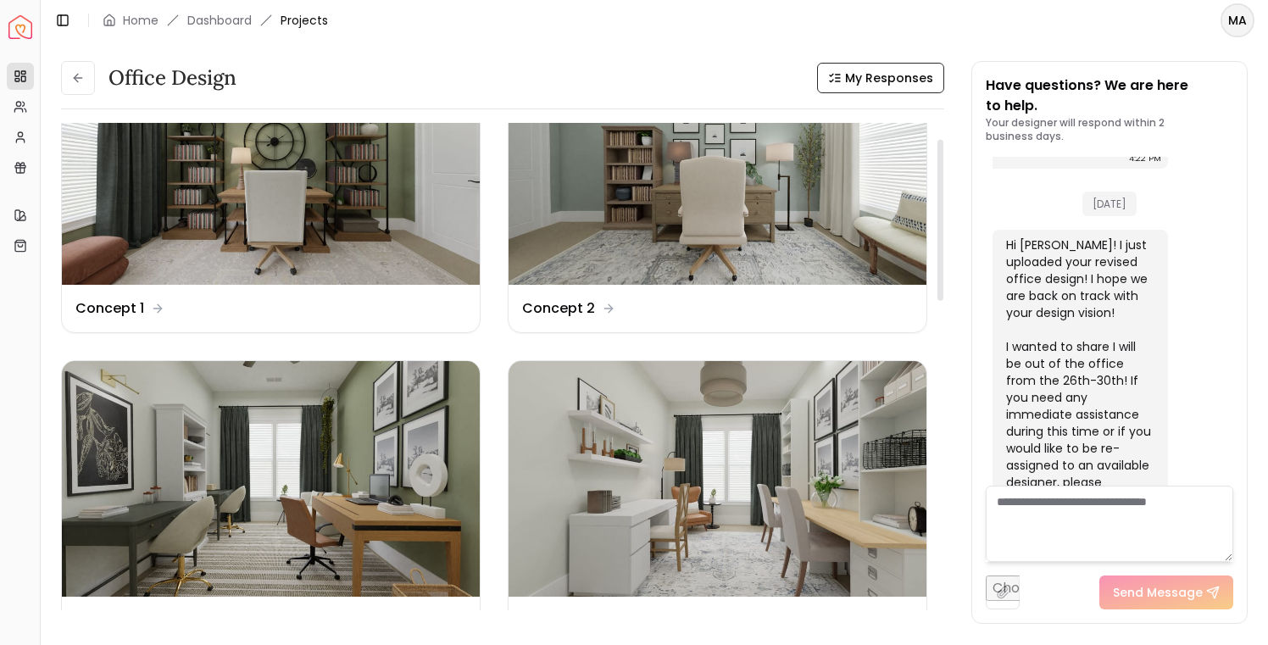
scroll to position [19, 0]
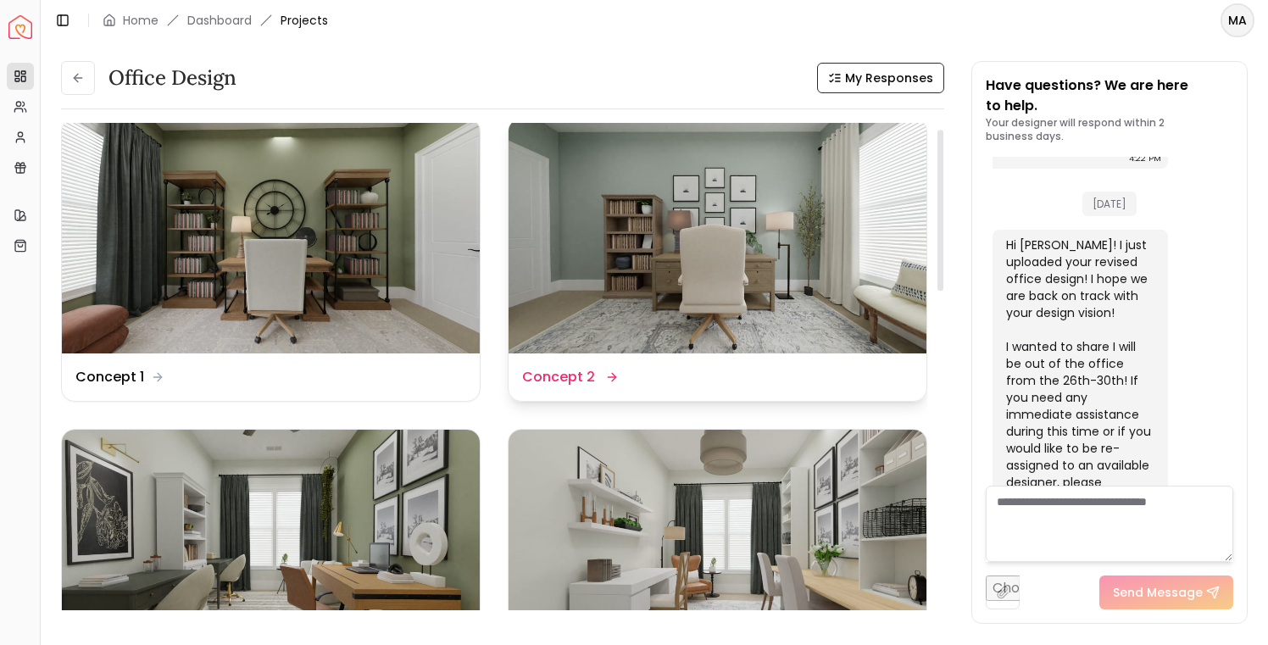
click at [619, 216] on img at bounding box center [718, 236] width 418 height 235
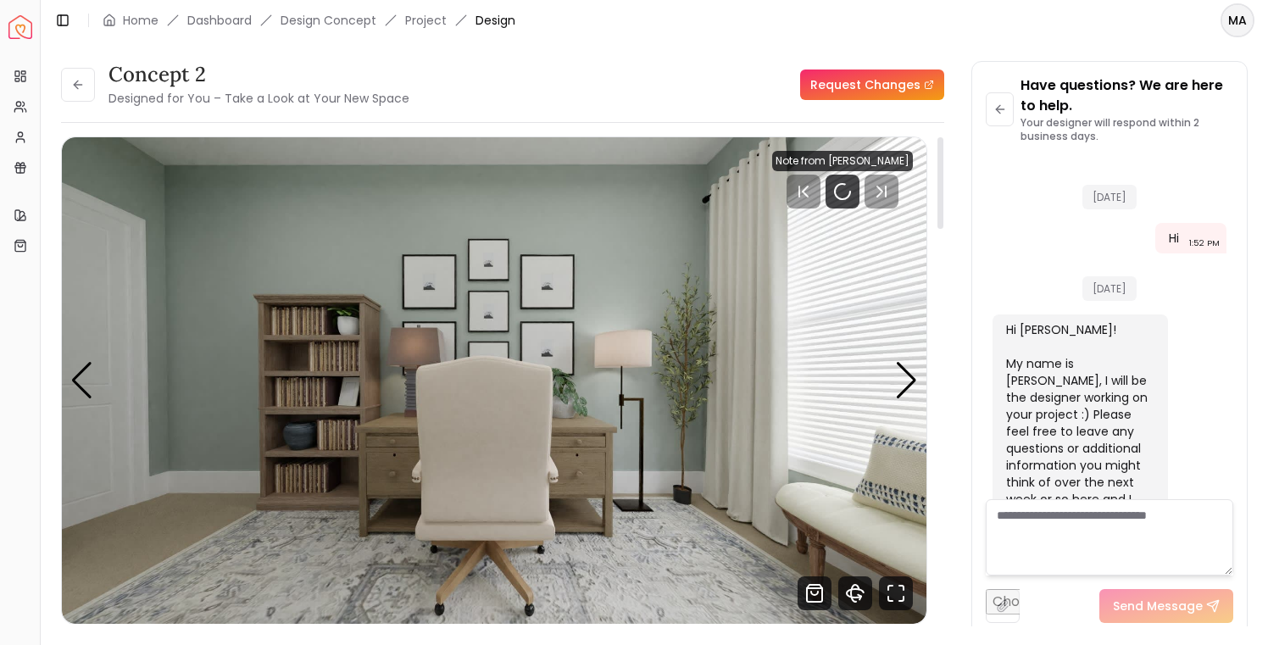
scroll to position [1438, 0]
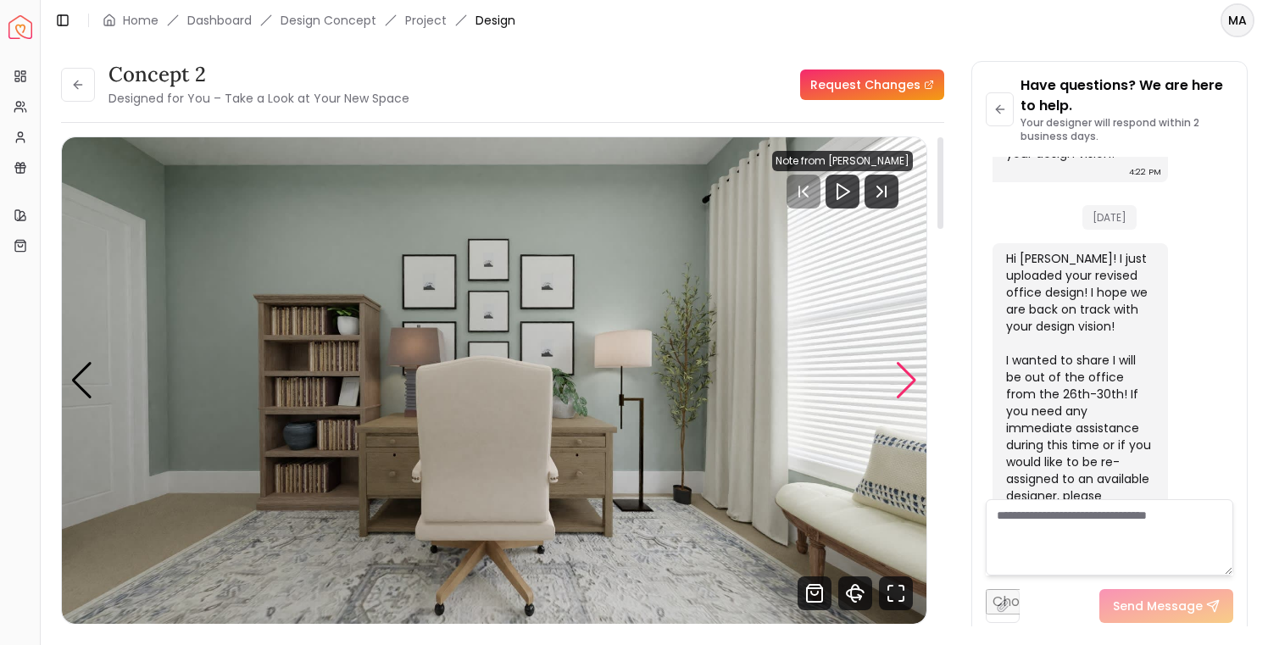
click at [904, 379] on div "Next slide" at bounding box center [906, 380] width 23 height 37
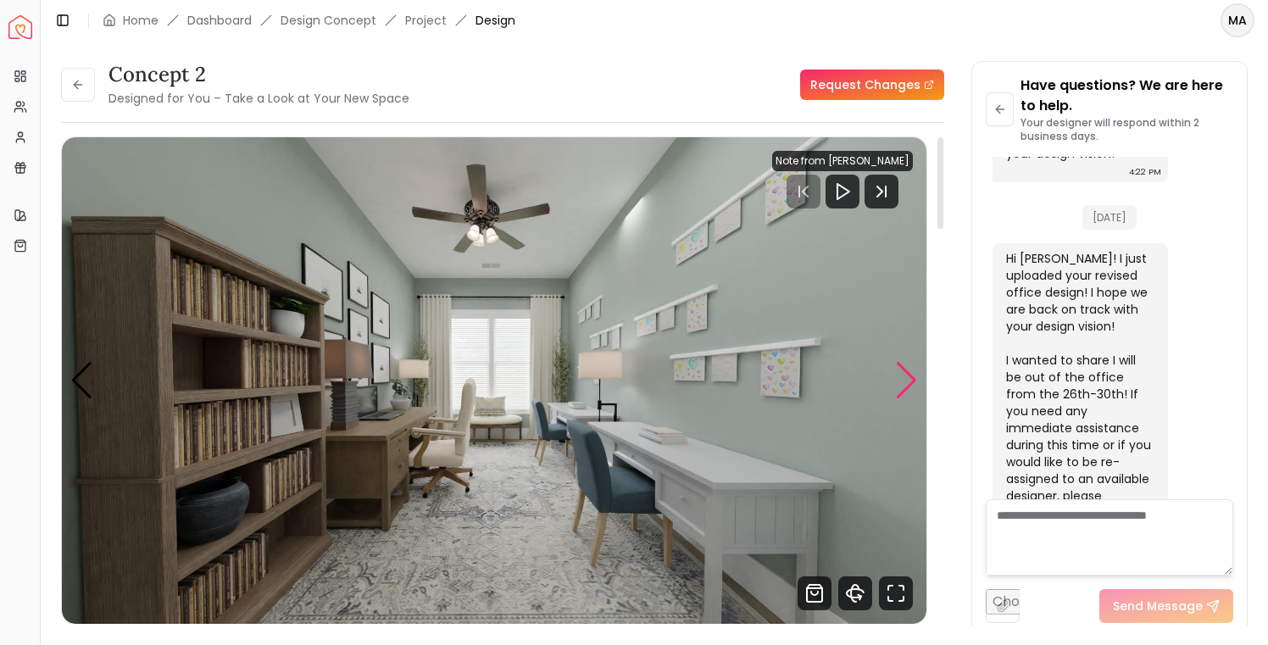
click at [904, 379] on div "Next slide" at bounding box center [906, 380] width 23 height 37
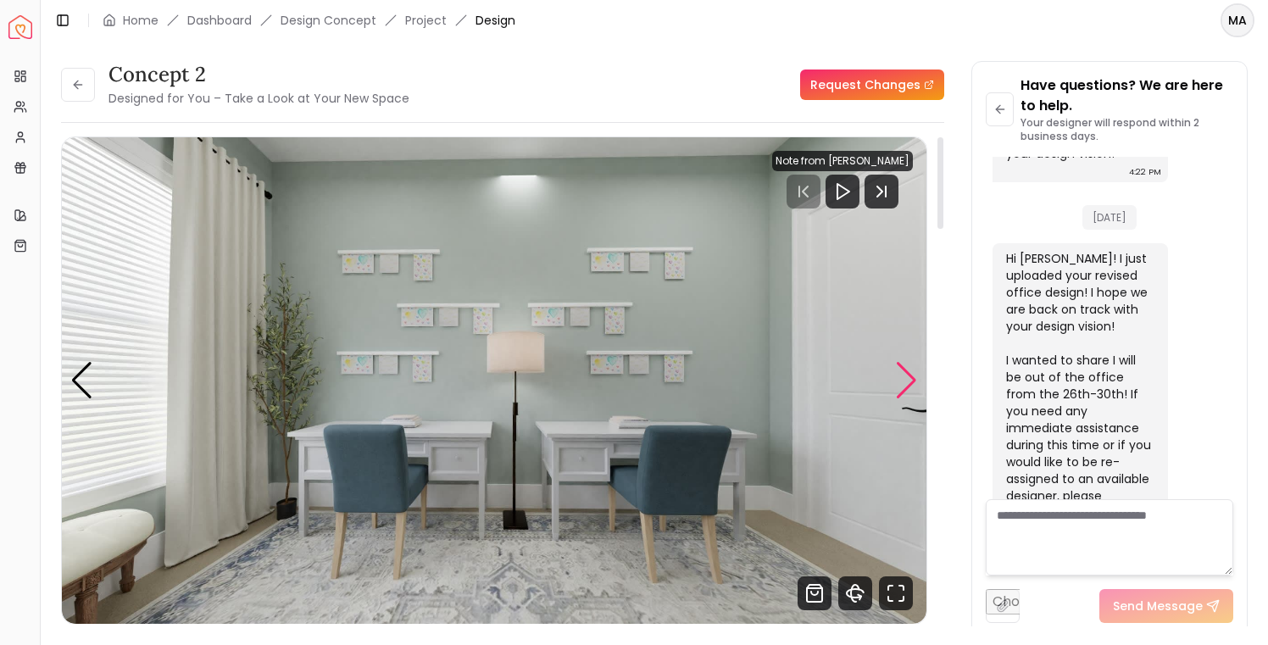
click at [904, 379] on div "Next slide" at bounding box center [906, 380] width 23 height 37
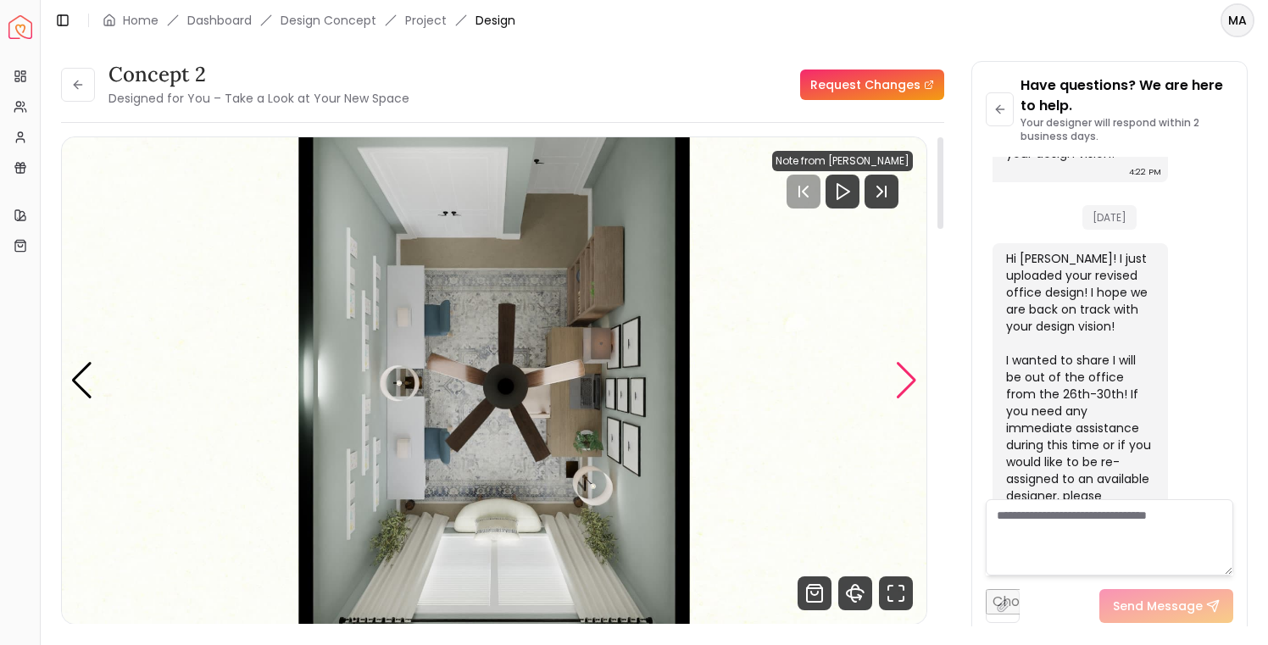
click at [904, 386] on div "Next slide" at bounding box center [906, 380] width 23 height 37
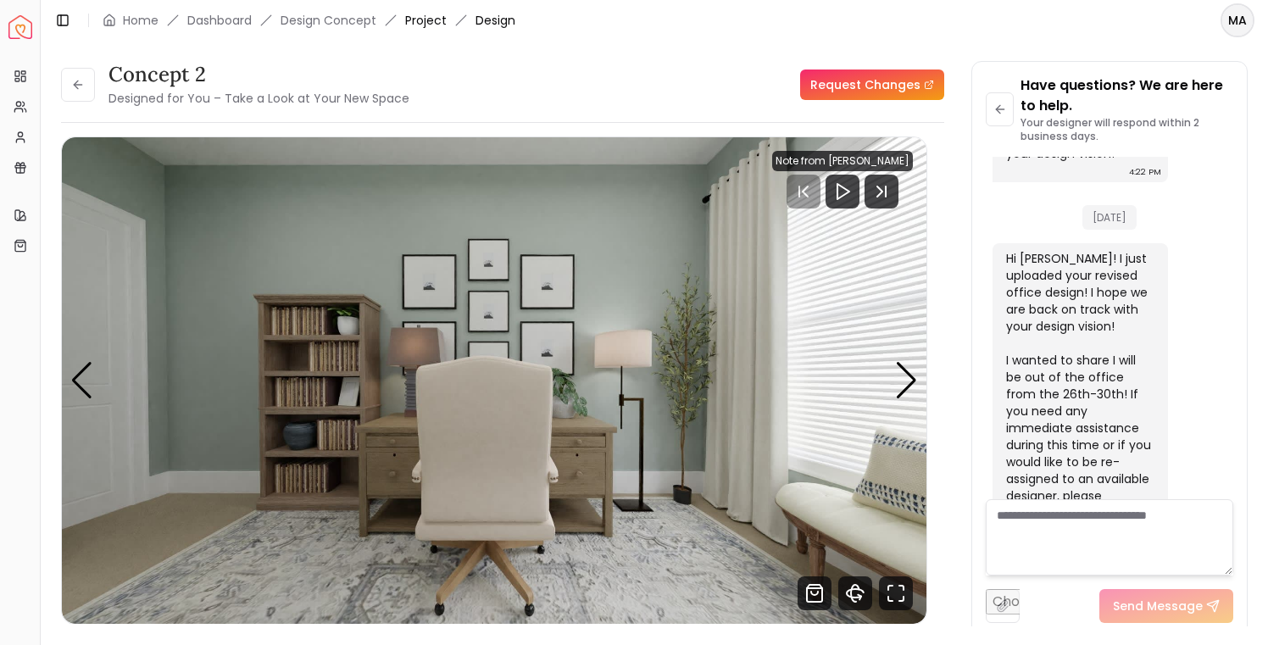
click at [425, 20] on link "Project" at bounding box center [426, 20] width 42 height 17
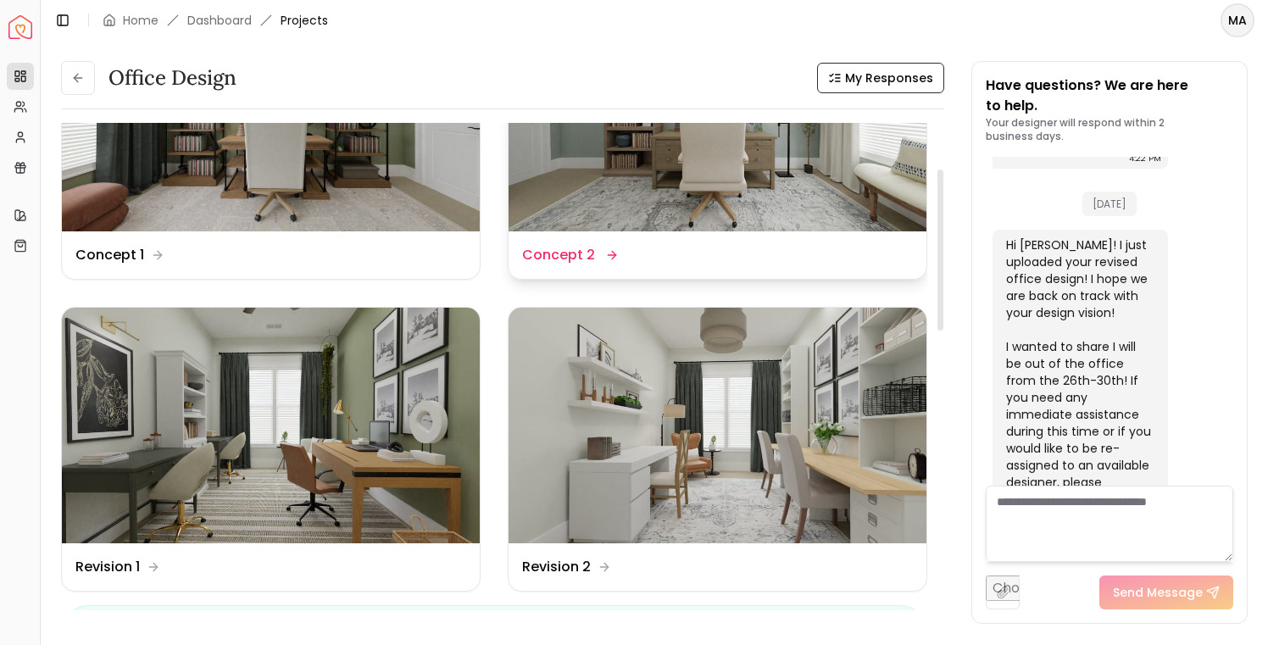
scroll to position [145, 0]
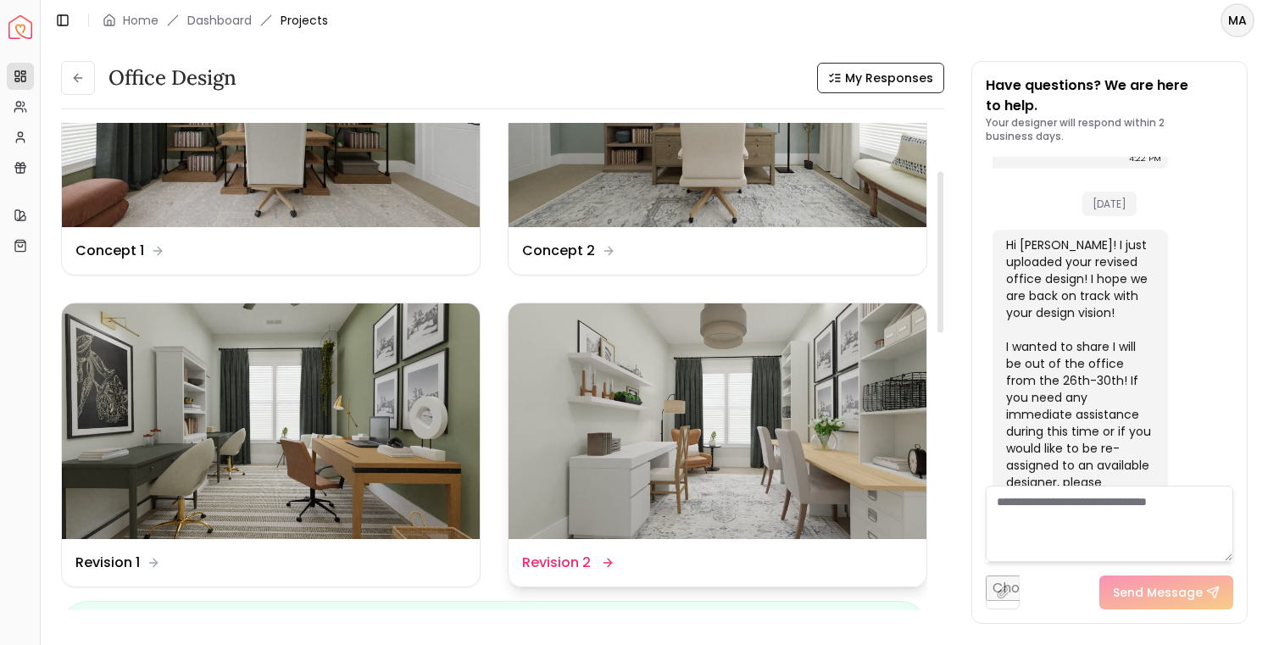
click at [660, 419] on img at bounding box center [718, 420] width 418 height 235
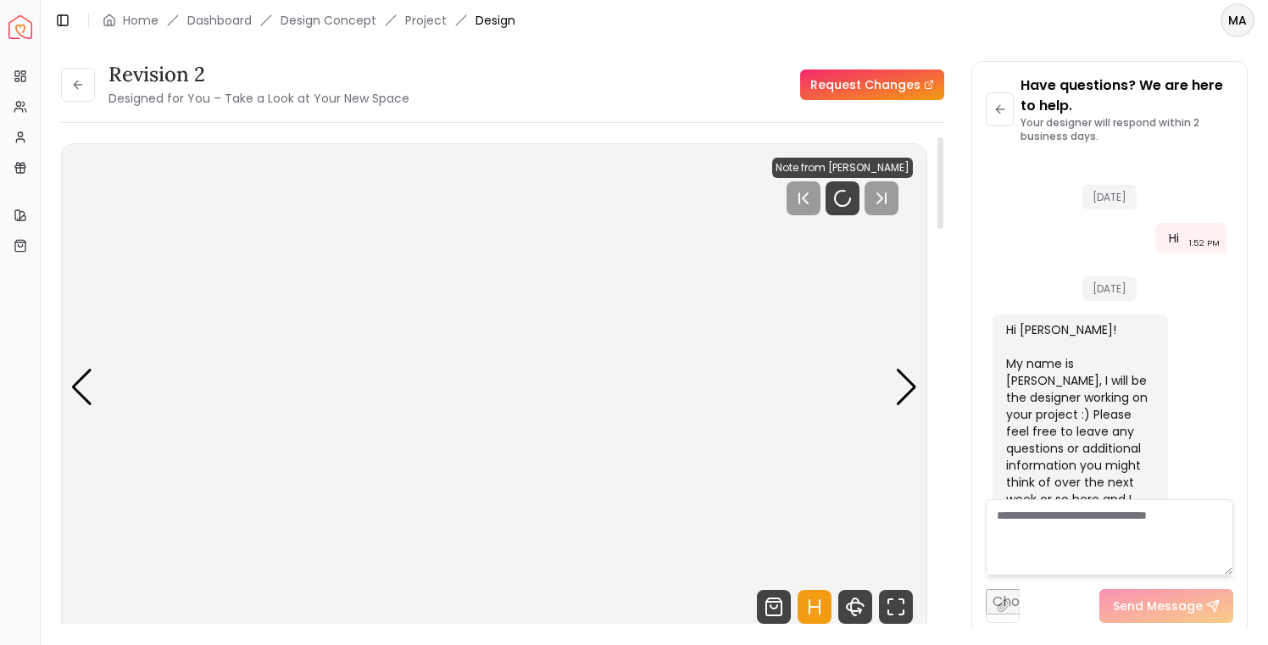
scroll to position [1438, 0]
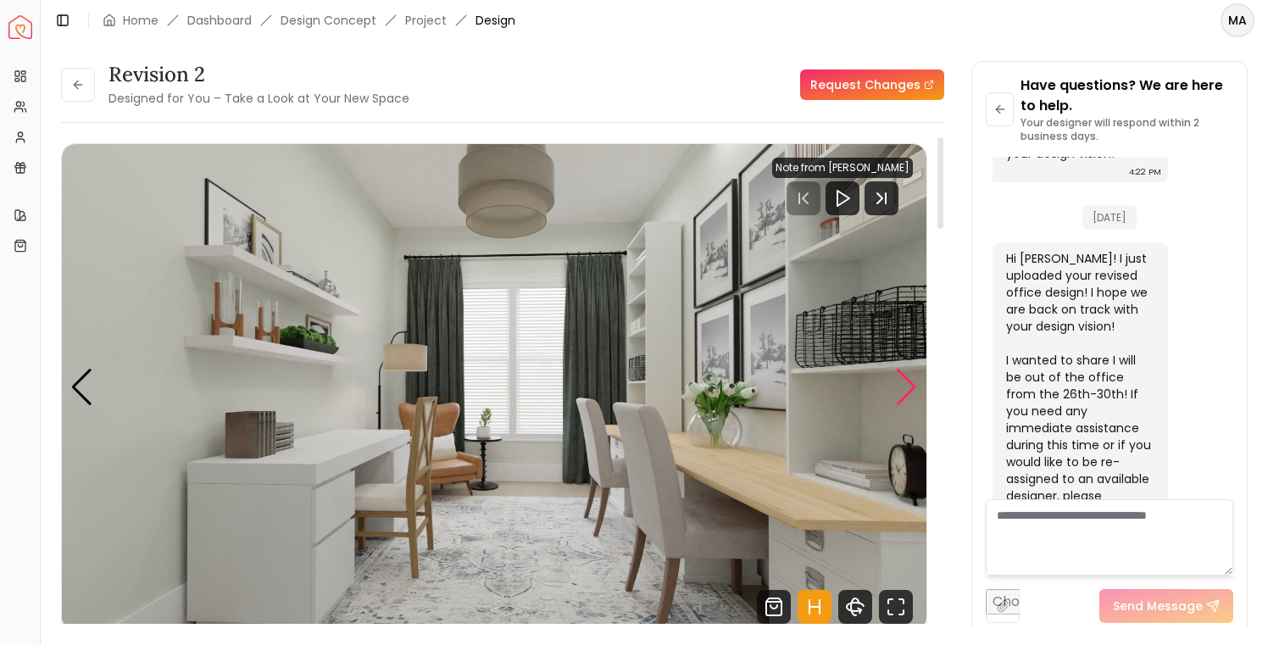
click at [909, 388] on div "Next slide" at bounding box center [906, 387] width 23 height 37
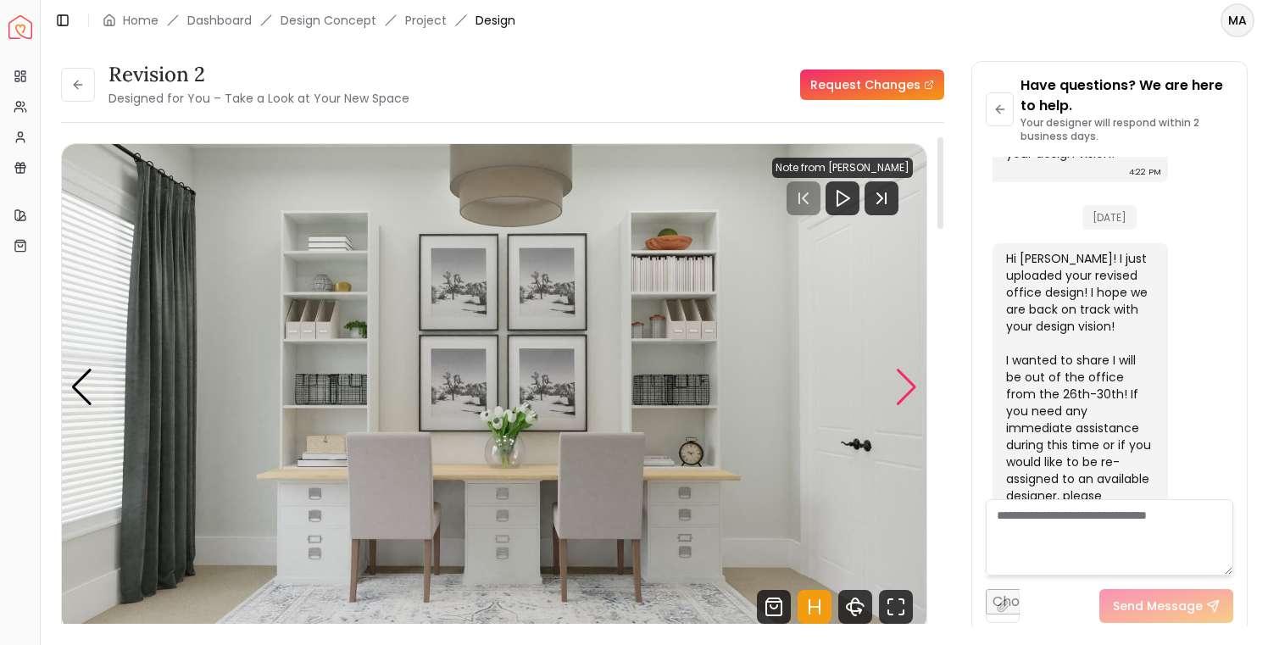
click at [909, 388] on div "Next slide" at bounding box center [906, 387] width 23 height 37
